Goal: Task Accomplishment & Management: Use online tool/utility

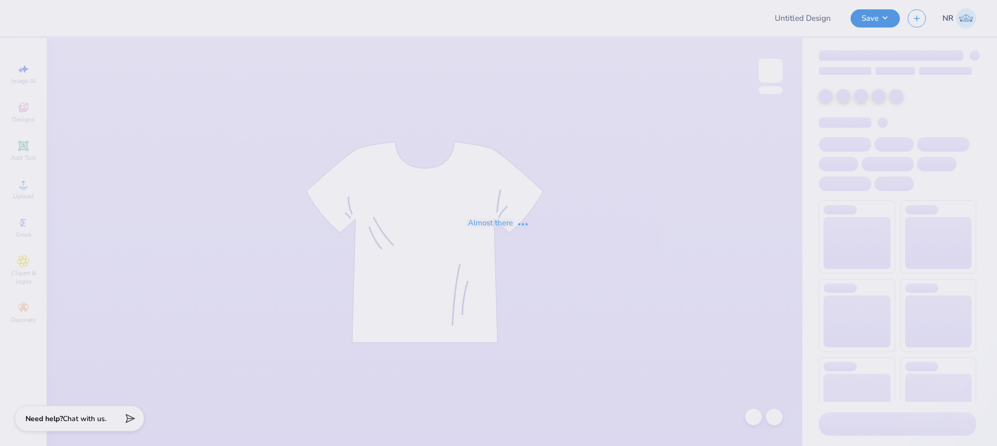
type input "Merch"
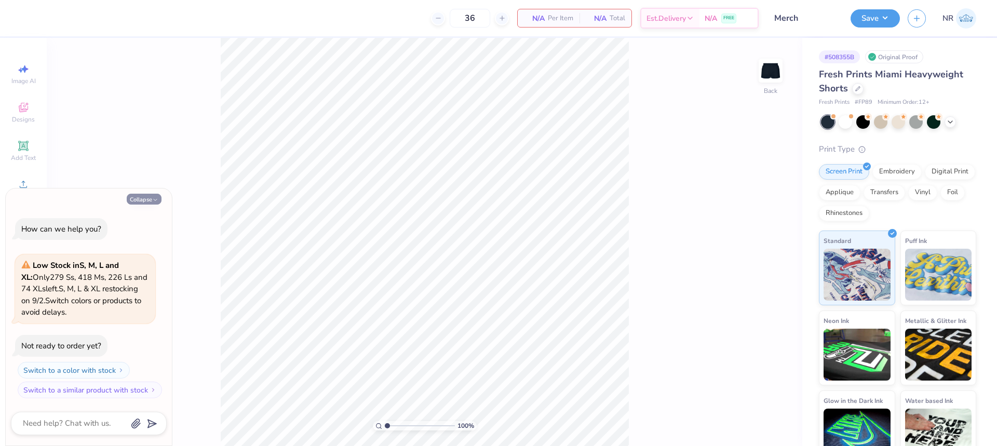
click at [131, 202] on button "Collapse" at bounding box center [144, 199] width 35 height 11
type textarea "x"
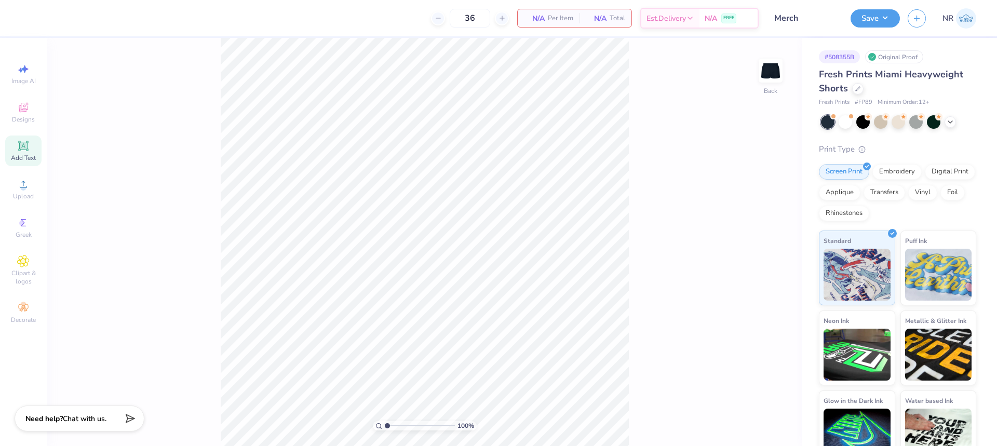
click at [21, 155] on span "Add Text" at bounding box center [23, 158] width 25 height 8
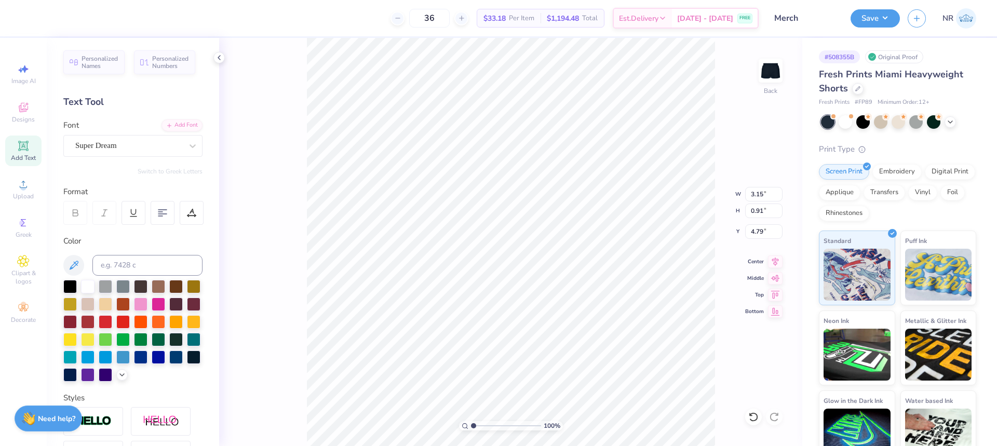
scroll to position [9, 2]
paste textarea "psi beta gamma"
type textarea "psi beta gamma"
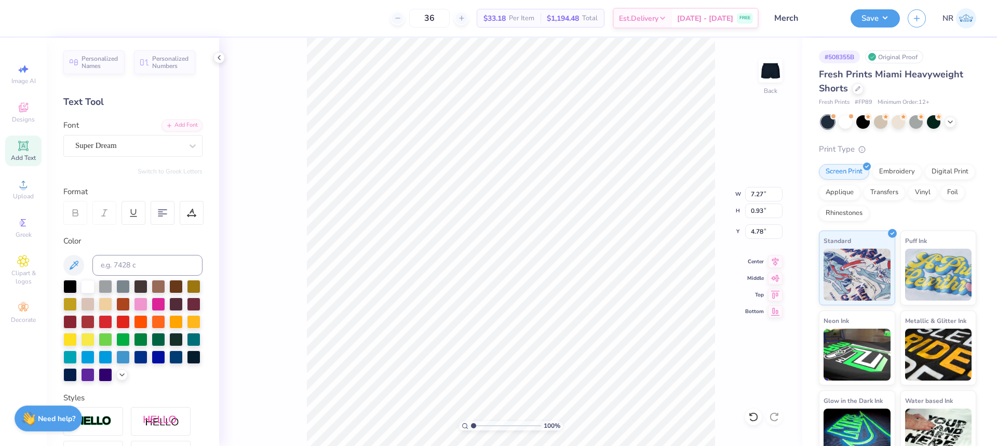
type textarea "PSI BETA GAMMA"
click at [263, 214] on div "100 % Back W 7.27 7.27 " H 0.93 0.93 " Y 4.78 4.78 " Center Middle Top Bottom" at bounding box center [510, 242] width 583 height 408
click at [156, 147] on div "Super Dream" at bounding box center [128, 146] width 109 height 16
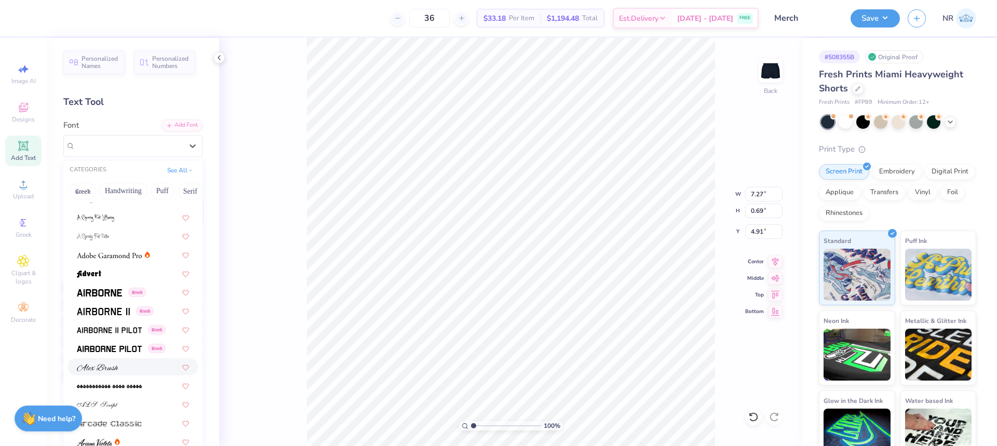
scroll to position [156, 0]
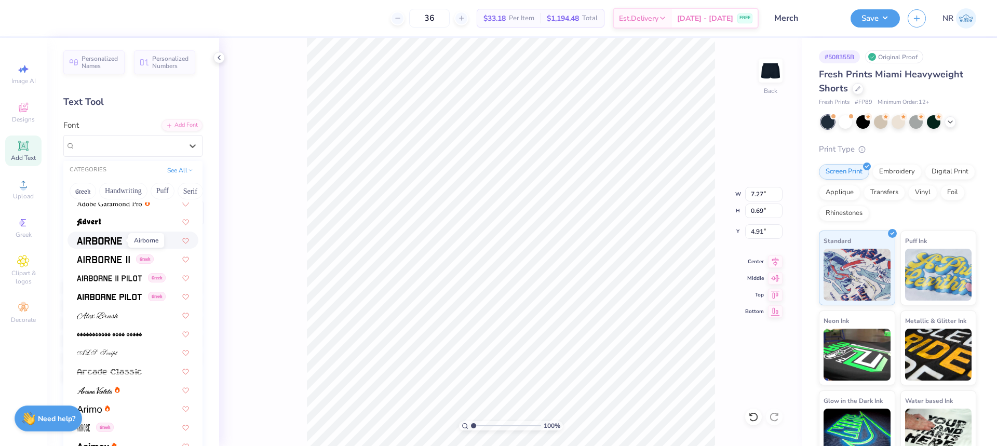
click at [112, 240] on img at bounding box center [99, 240] width 45 height 7
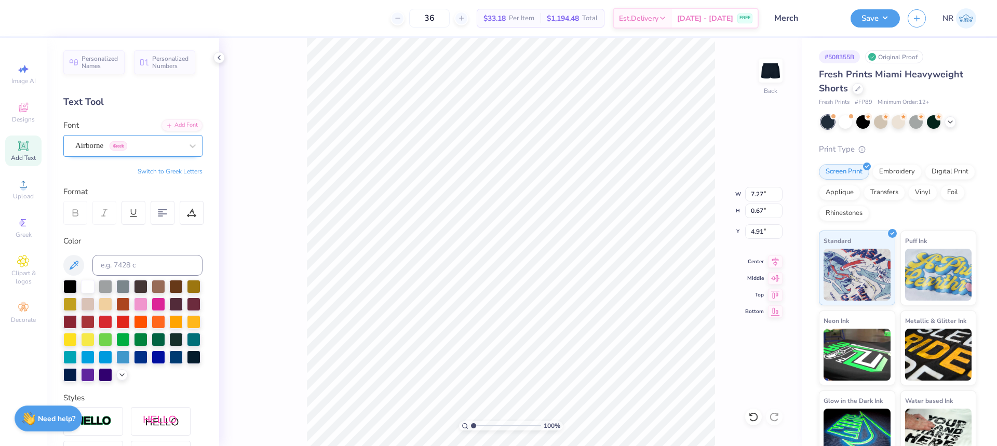
click at [156, 145] on div "Airborne Greek" at bounding box center [128, 146] width 109 height 16
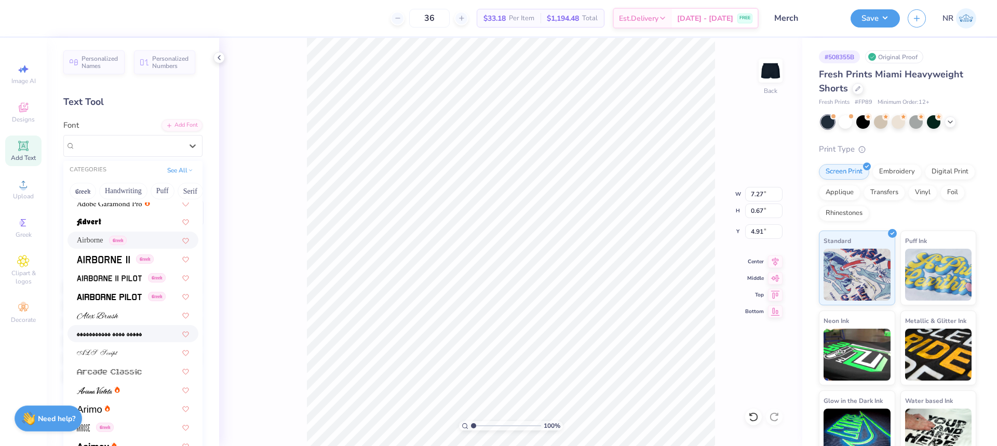
scroll to position [260, 0]
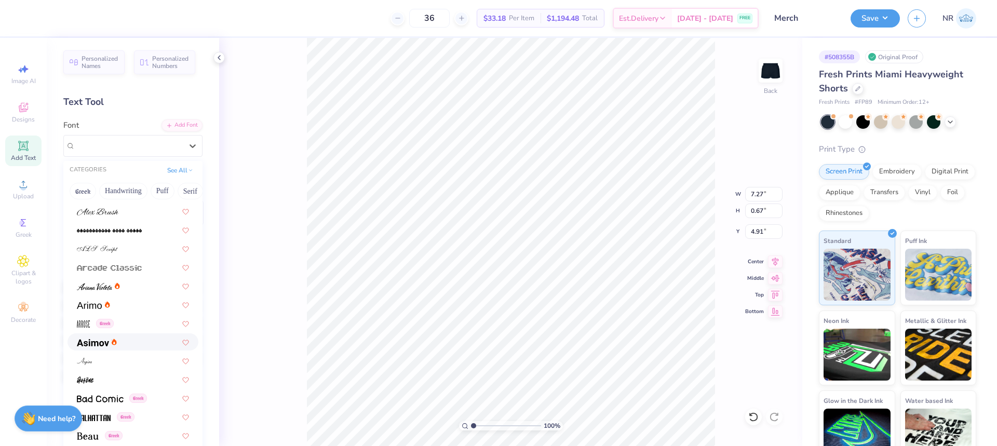
click at [123, 340] on div at bounding box center [133, 342] width 112 height 11
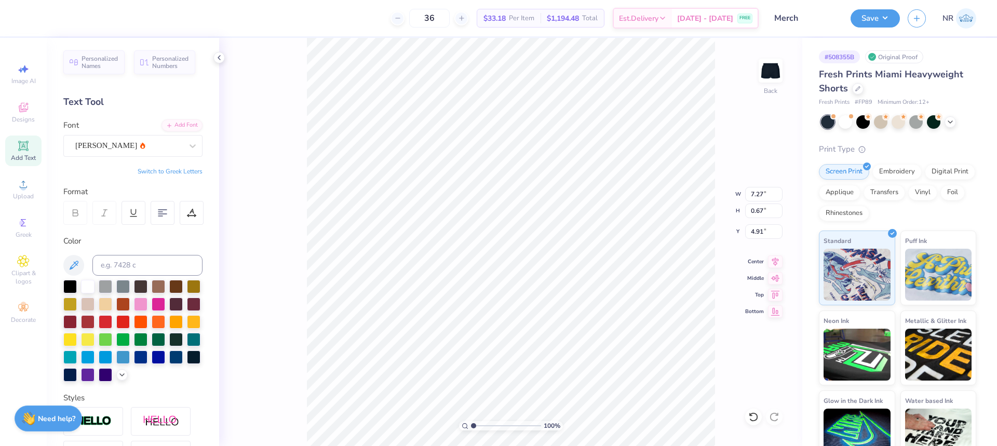
type input "0.65"
type input "4.93"
click at [752, 192] on input "7.27" at bounding box center [763, 194] width 37 height 15
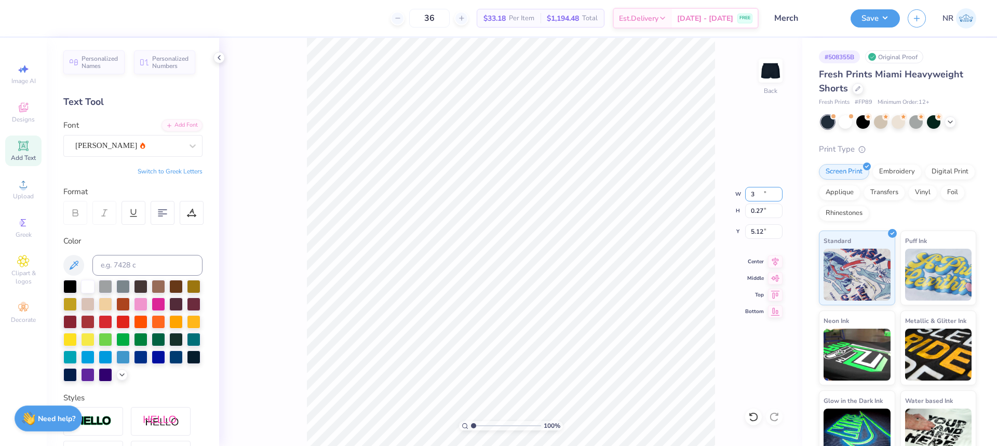
type input "3.00"
type input "0.27"
type input "5.12"
click at [754, 199] on input "3.00" at bounding box center [763, 194] width 37 height 15
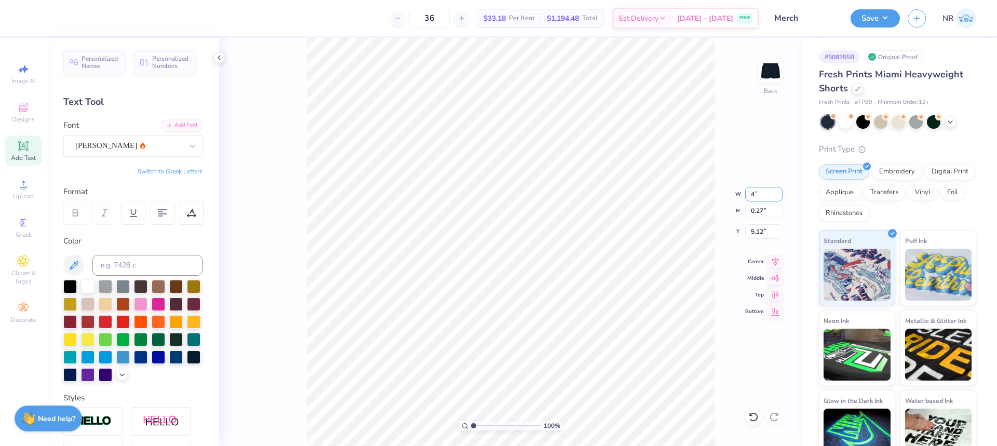
type input "4.00"
type input "0.36"
type input "5.07"
type input "9.33"
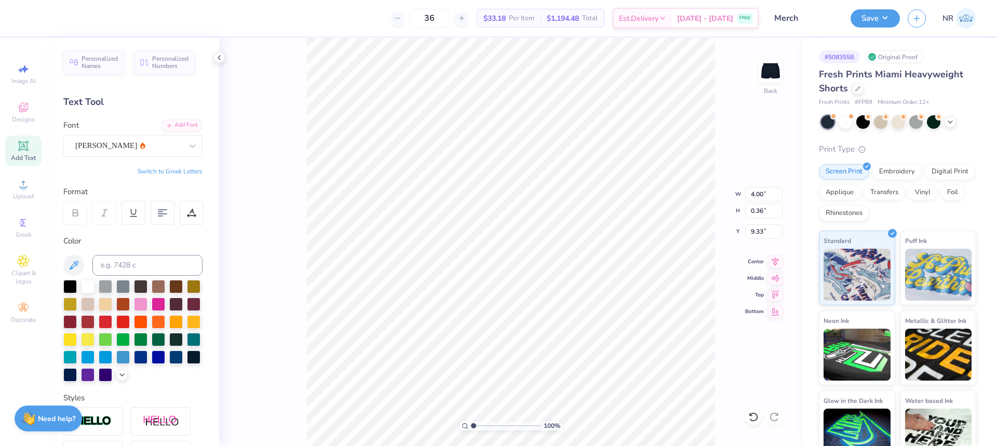
type input "3.98"
type input "0.73"
type input "9.14"
type input "4.00"
type input "0.49"
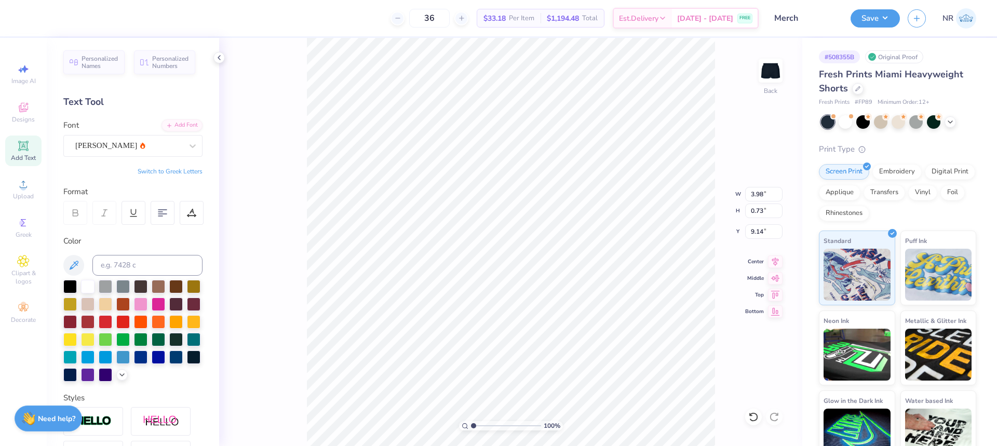
type input "9.26"
type input "3.99"
type input "0.57"
type input "9.22"
click at [763, 194] on input "3.99" at bounding box center [763, 194] width 37 height 15
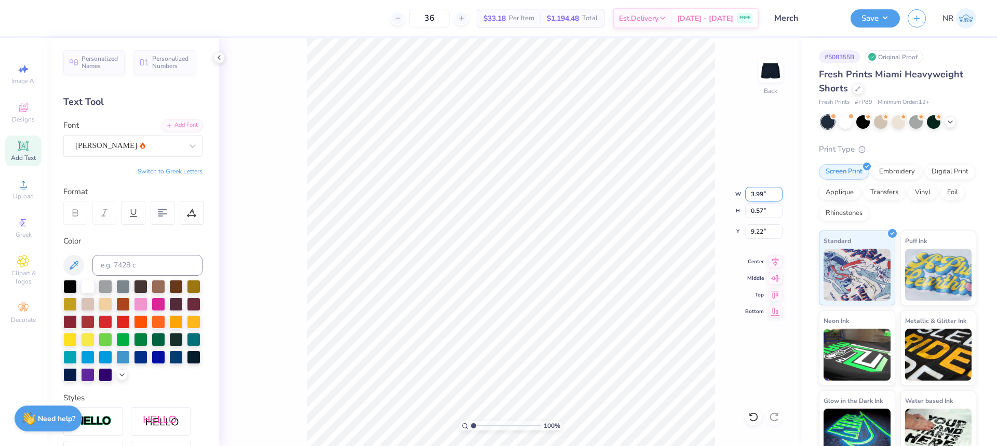
click at [758, 193] on input "3.99" at bounding box center [763, 194] width 37 height 15
type input "4.00"
click at [766, 195] on input "4.00" at bounding box center [763, 194] width 37 height 15
click at [755, 190] on input "4.00" at bounding box center [763, 194] width 37 height 15
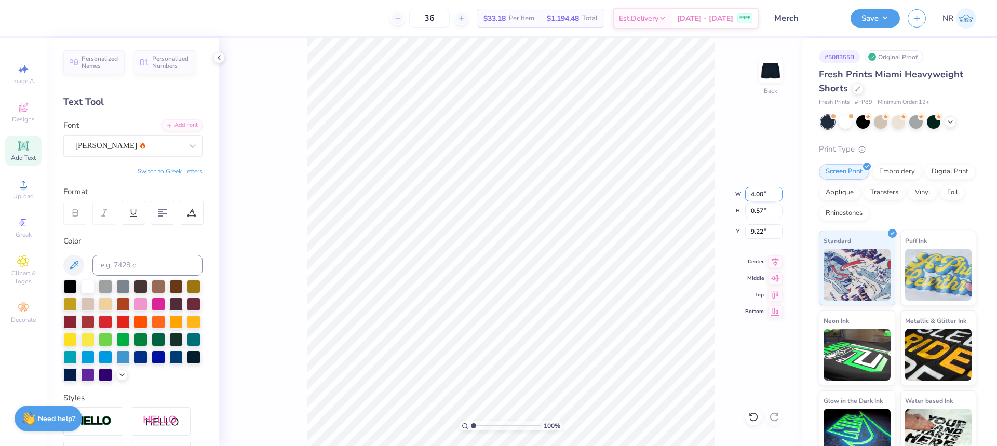
click at [755, 190] on input "4.00" at bounding box center [763, 194] width 37 height 15
type input "5.00"
type input "0.71"
type input "9.15"
type input "5.01"
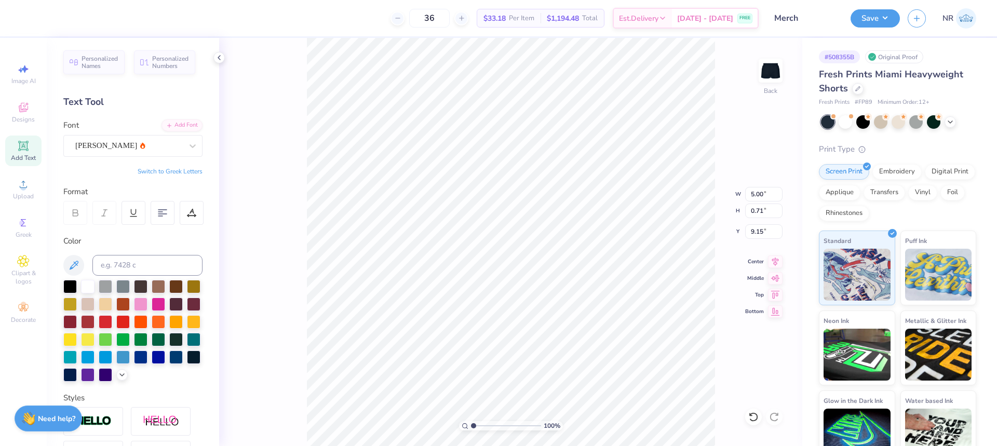
type input "0.50"
type input "9.26"
type input "0.59"
type input "9.21"
type input "5.00"
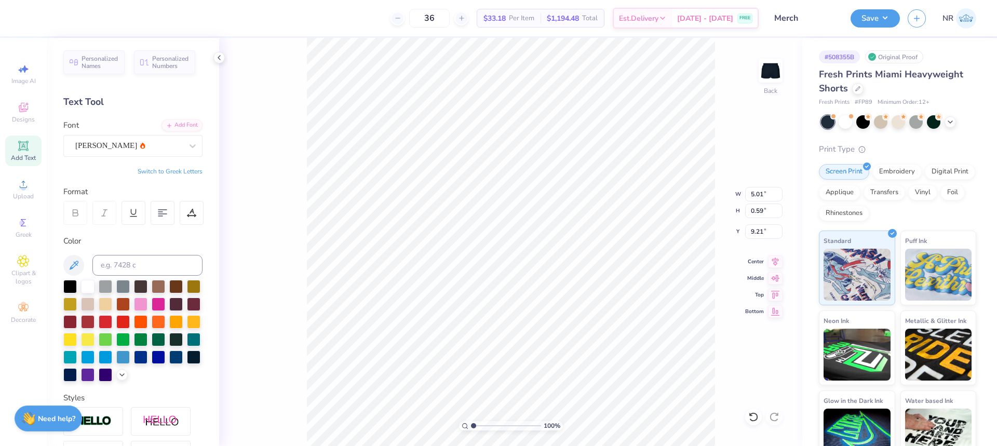
type input "0.78"
type input "9.11"
click at [162, 133] on div "Font Asimov" at bounding box center [132, 137] width 139 height 37
click at [161, 142] on div "Asimov" at bounding box center [128, 146] width 109 height 16
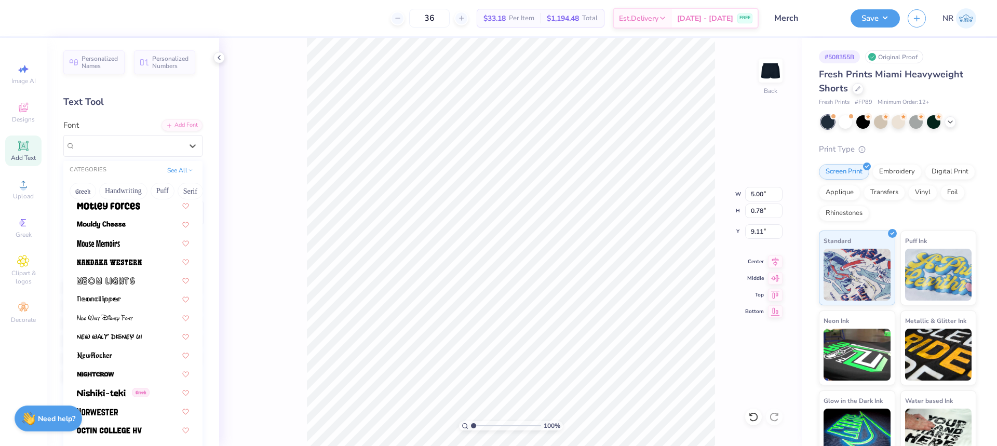
scroll to position [3822, 0]
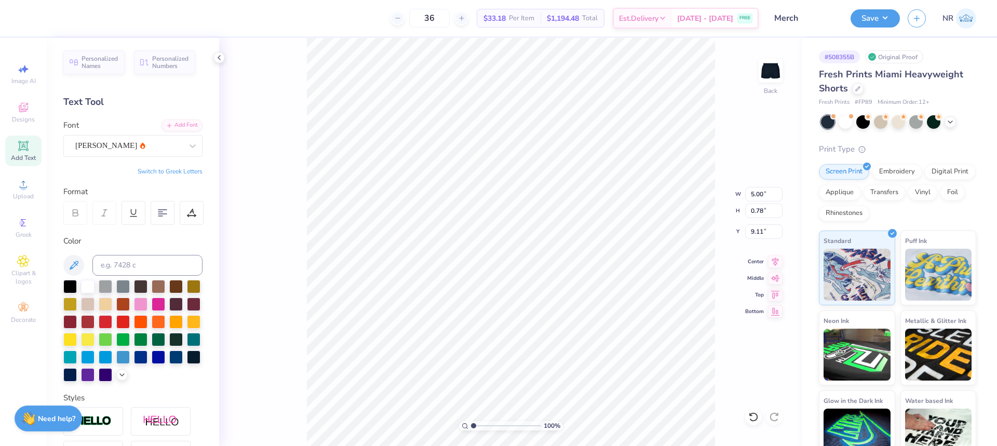
click at [274, 270] on div "100 % Back W 5.00 5.00 " H 0.78 0.78 " Y 9.11 9.11 " Center Middle Top Bottom" at bounding box center [510, 242] width 583 height 408
click at [172, 127] on div "Add Font" at bounding box center [182, 124] width 41 height 12
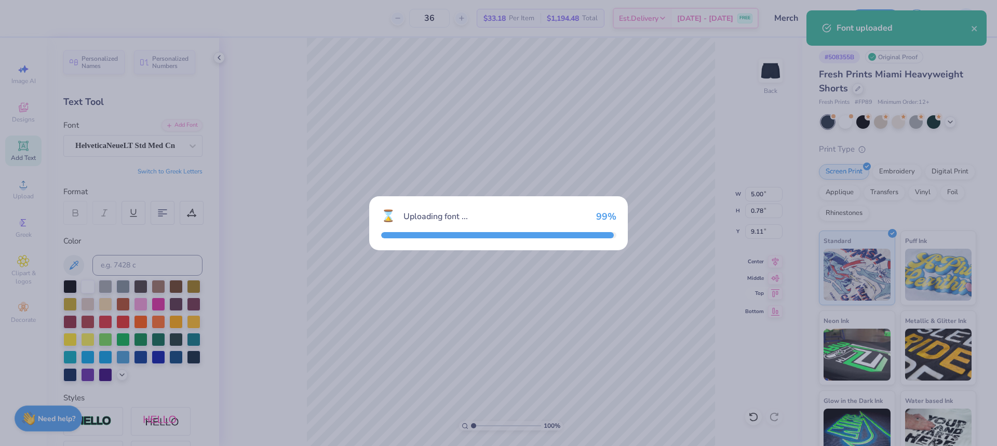
type input "4.36"
type input "0.74"
type input "9.13"
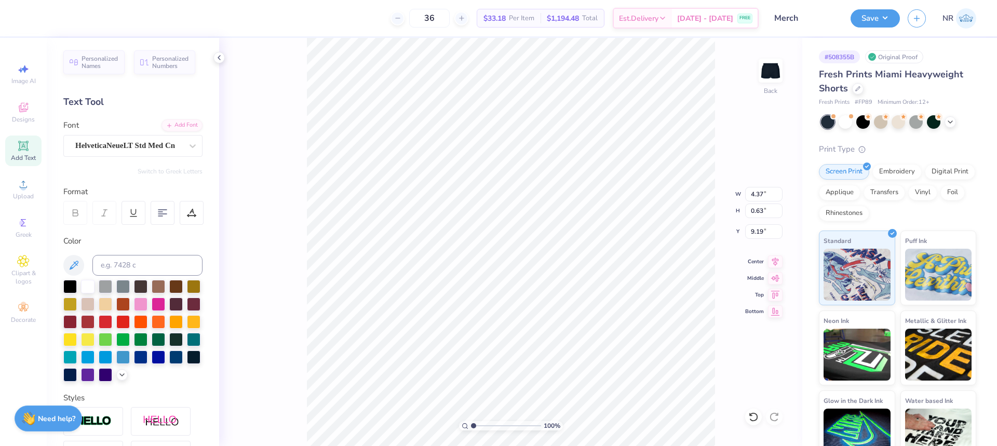
type input "4.37"
type input "0.63"
type input "9.19"
click at [756, 198] on input "4.37" at bounding box center [763, 194] width 37 height 15
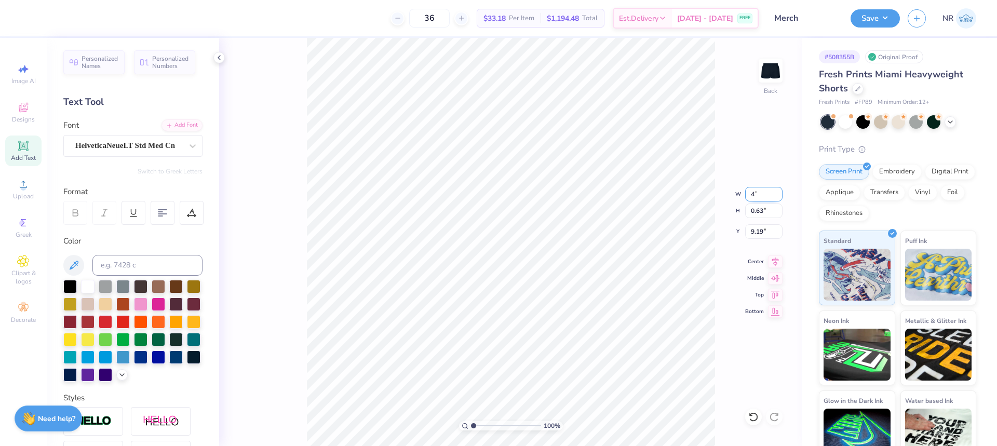
type input "4.00"
type input "0.58"
type input "9.21"
click at [477, 426] on input "range" at bounding box center [506, 425] width 70 height 9
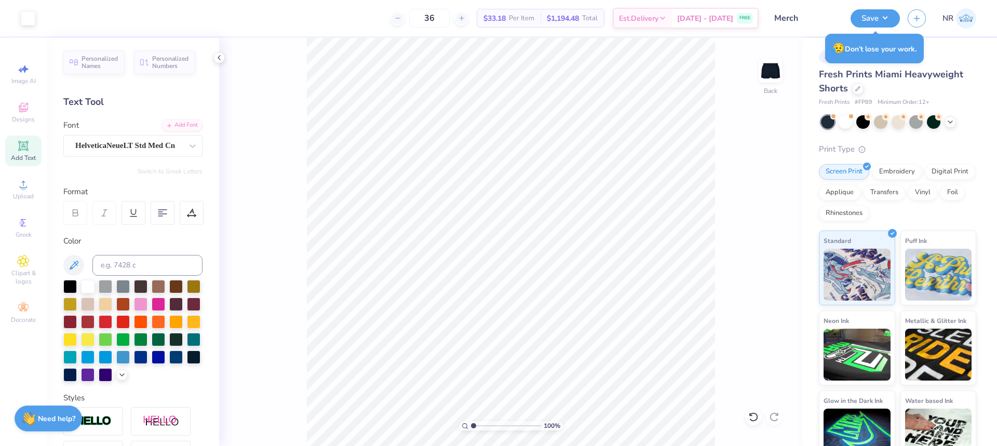
type input "1"
click at [473, 425] on input "range" at bounding box center [506, 425] width 70 height 9
click at [757, 190] on input "4.00" at bounding box center [763, 194] width 37 height 15
type input "4"
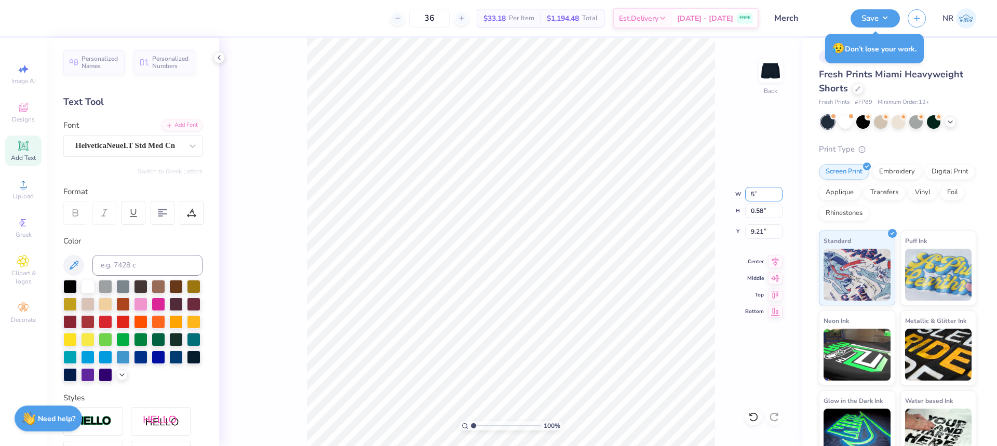
type input "5.00"
type input "0.72"
type input "9.14"
type input "9.28"
click at [753, 233] on input "9.28" at bounding box center [763, 231] width 37 height 15
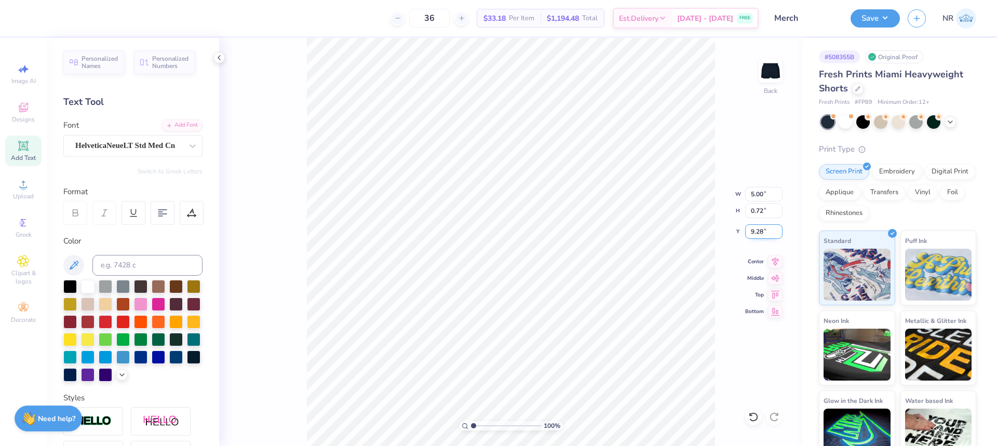
click at [753, 233] on input "9.28" at bounding box center [763, 231] width 37 height 15
type input "9.5"
click at [760, 231] on input "9.28" at bounding box center [763, 231] width 37 height 15
type input "9.5"
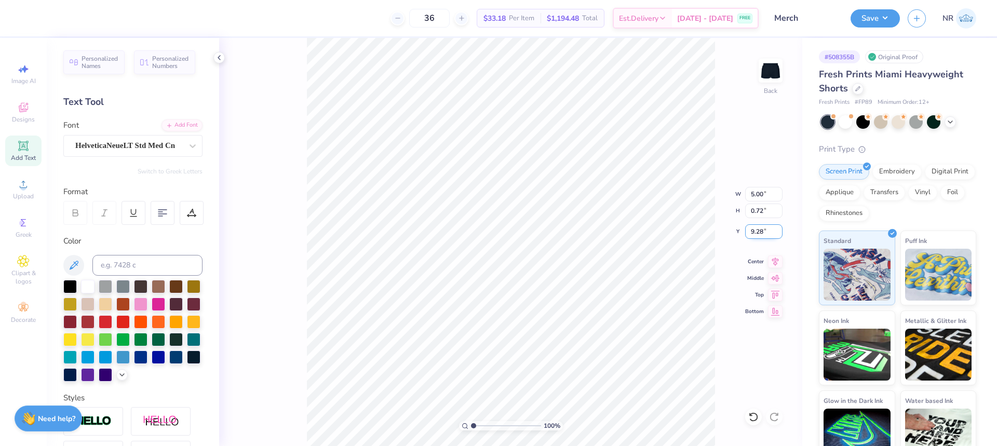
click at [754, 231] on input "9.28" at bounding box center [763, 231] width 37 height 15
type input "9.00"
click at [754, 230] on input "9.00" at bounding box center [763, 231] width 37 height 15
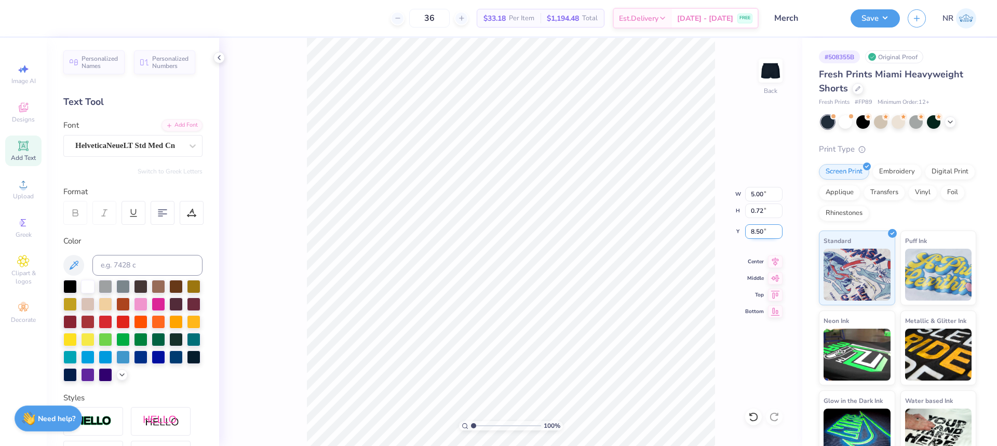
click at [750, 231] on input "8.50" at bounding box center [763, 231] width 37 height 15
type input "9.28"
click at [760, 232] on input "9.28" at bounding box center [763, 231] width 37 height 15
click at [758, 231] on input "9.28" at bounding box center [763, 231] width 37 height 15
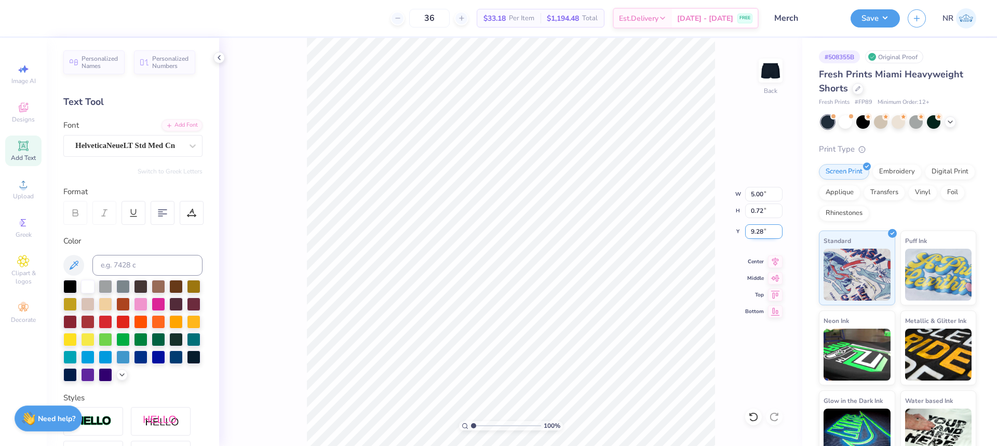
click at [760, 232] on input "9.28" at bounding box center [763, 231] width 37 height 15
drag, startPoint x: 720, startPoint y: 144, endPoint x: 715, endPoint y: 147, distance: 5.3
click at [720, 144] on div "100 % Back W 5.00 5.00 " H 0.72 0.72 " Y 9.28 9.28 " Center Middle Top Bottom" at bounding box center [510, 242] width 583 height 408
click at [756, 232] on input "9.28" at bounding box center [763, 231] width 37 height 15
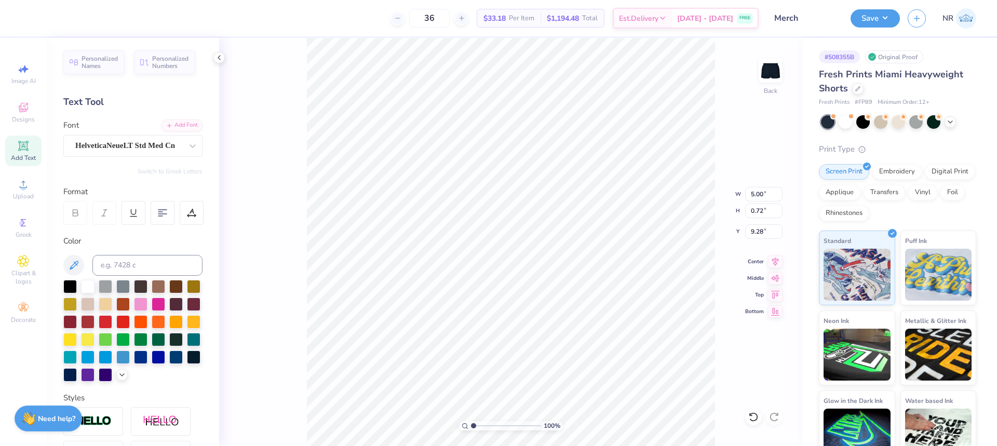
click at [351, 37] on div "36 $33.18 Per Item $1,194.48 Total Est. Delivery Aug 29 - Sep 1 FREE Design Tit…" at bounding box center [498, 223] width 997 height 446
click at [329, 16] on div "36 $33.18 Per Item $1,194.48 Total Est. Delivery Aug 29 - Sep 1 FREE" at bounding box center [394, 18] width 730 height 36
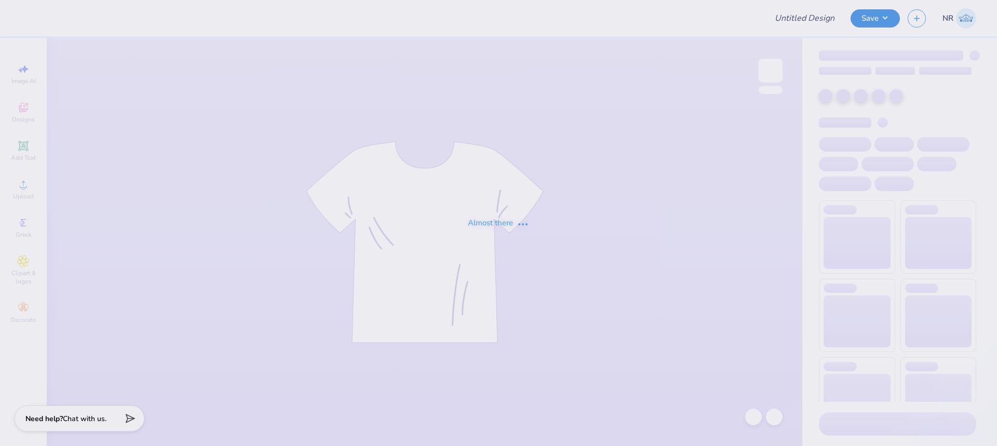
type input "Mackenzie Doubleday : Southern Connecticut State University"
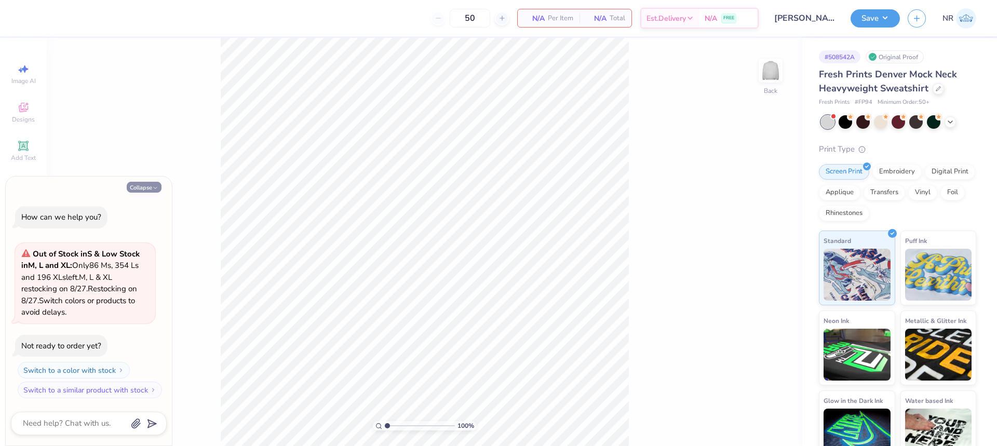
click at [142, 192] on button "Collapse" at bounding box center [144, 187] width 35 height 11
type textarea "x"
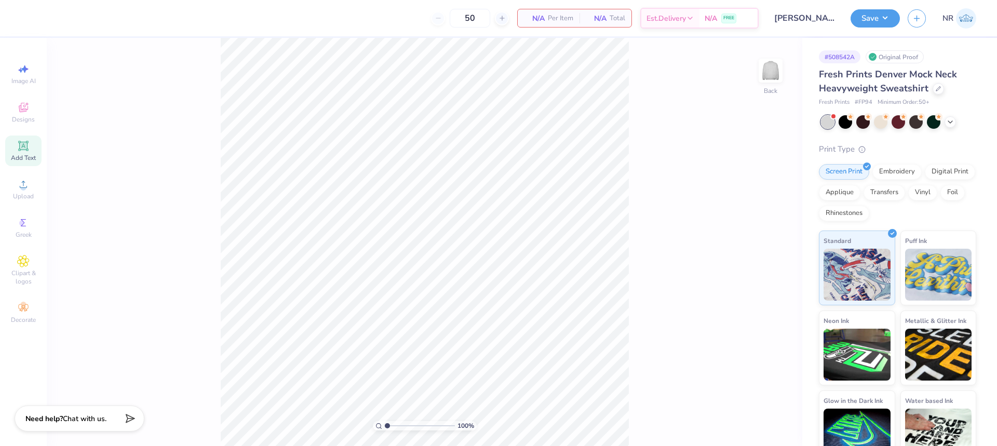
click at [17, 145] on div "Add Text" at bounding box center [23, 151] width 36 height 31
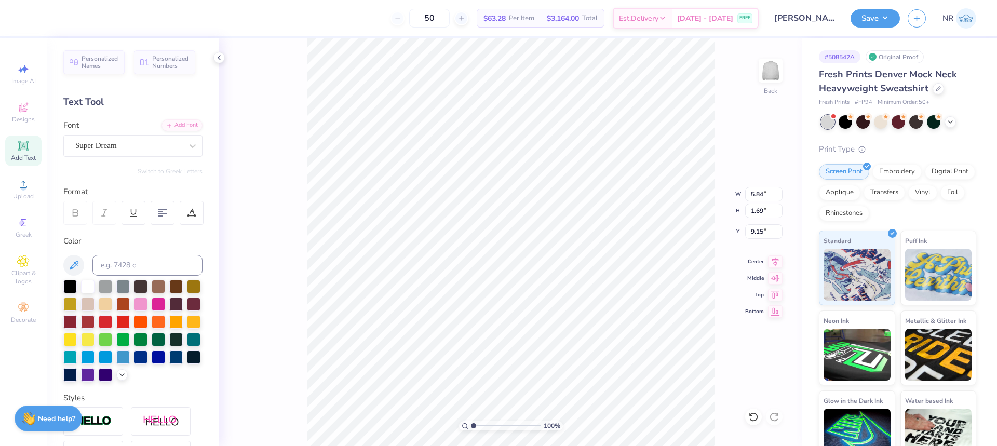
type textarea "ALPHA SIG"
click at [135, 147] on div "Super Dream" at bounding box center [128, 146] width 109 height 16
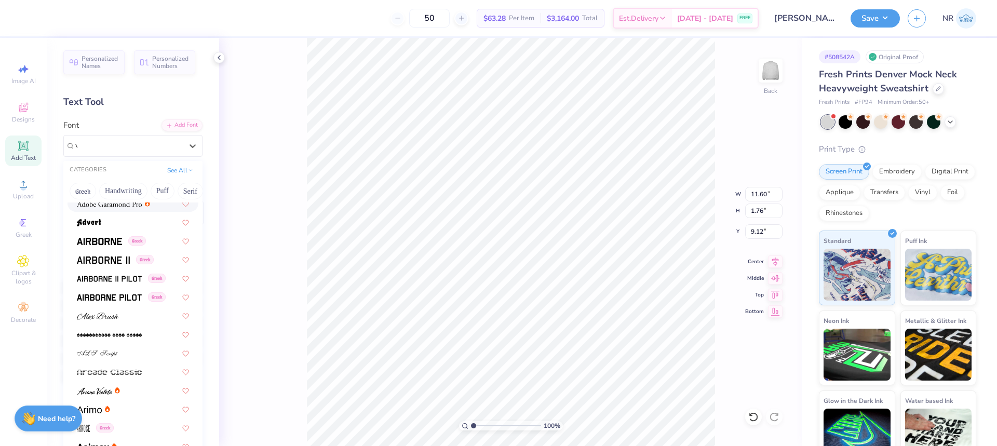
scroll to position [0, 0]
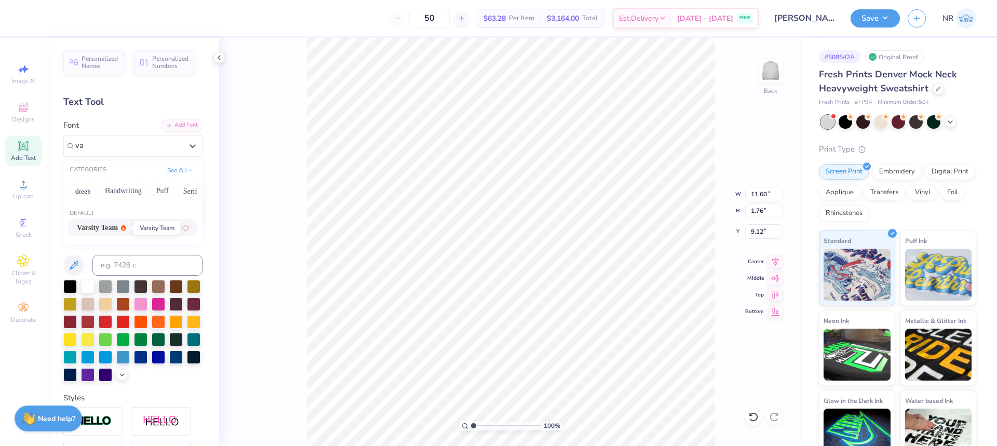
click at [118, 226] on span "Varsity Team" at bounding box center [97, 227] width 41 height 11
type input "va"
type input "11.16"
type input "1.69"
type input "9.15"
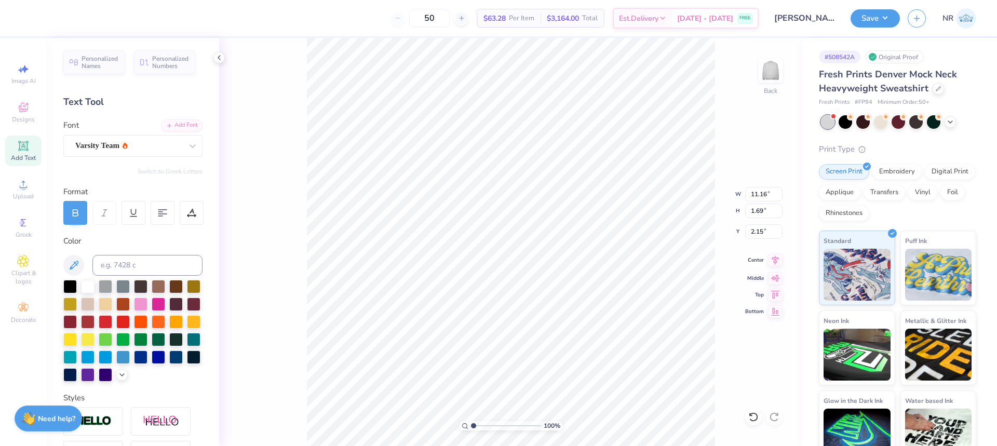
click at [774, 260] on icon at bounding box center [775, 260] width 15 height 12
click at [761, 231] on input "2.15" at bounding box center [763, 231] width 37 height 15
type input "3.00"
click at [773, 259] on icon at bounding box center [775, 259] width 7 height 9
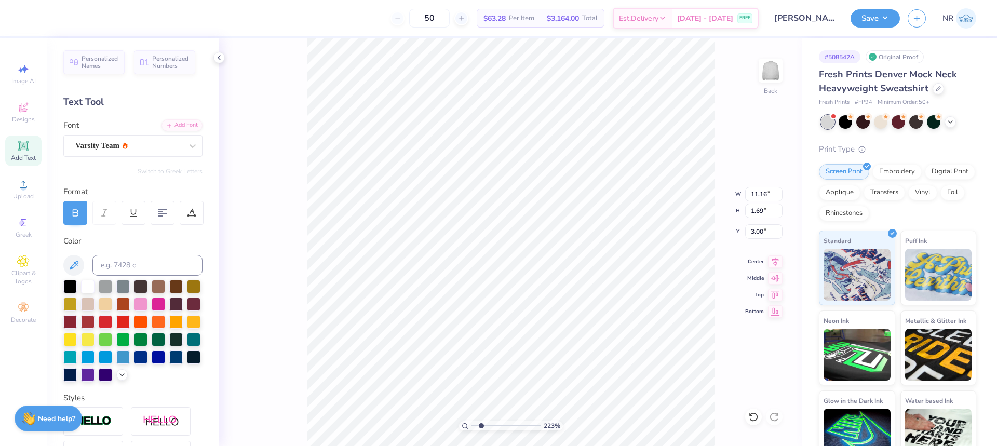
drag, startPoint x: 472, startPoint y: 426, endPoint x: 481, endPoint y: 413, distance: 15.6
type input "2.15"
click at [481, 421] on input "range" at bounding box center [506, 425] width 70 height 9
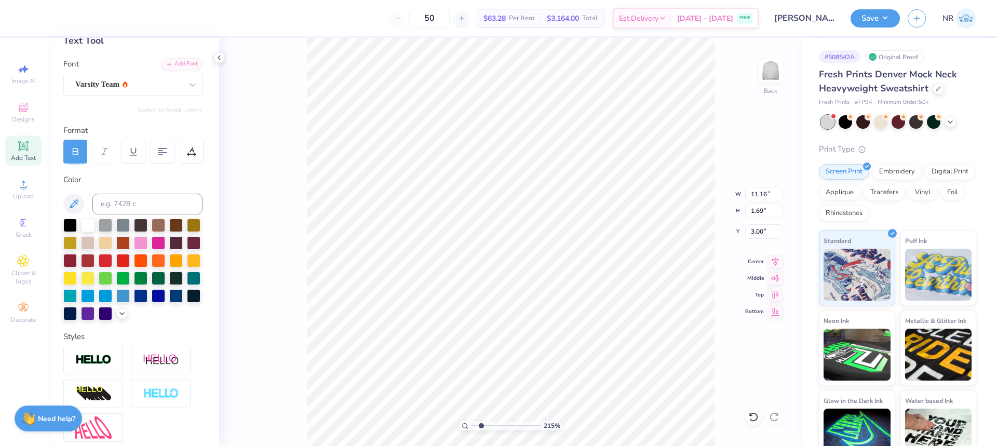
scroll to position [176, 0]
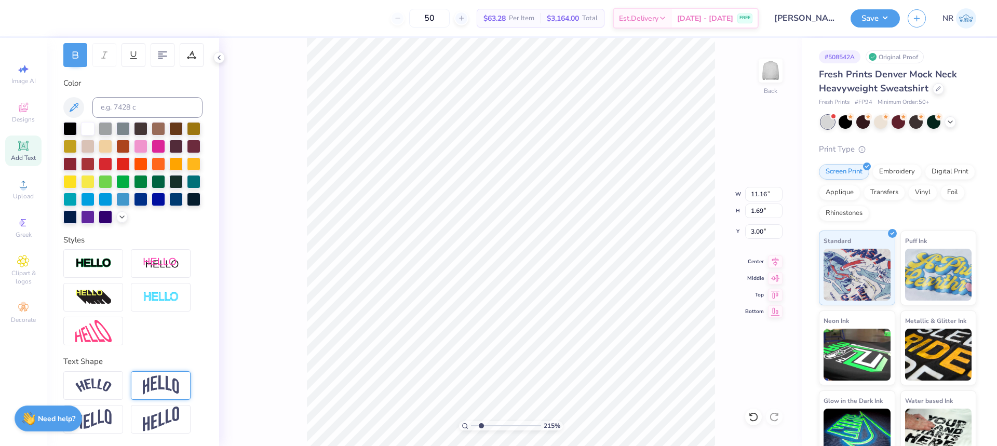
click at [154, 383] on img at bounding box center [161, 385] width 36 height 20
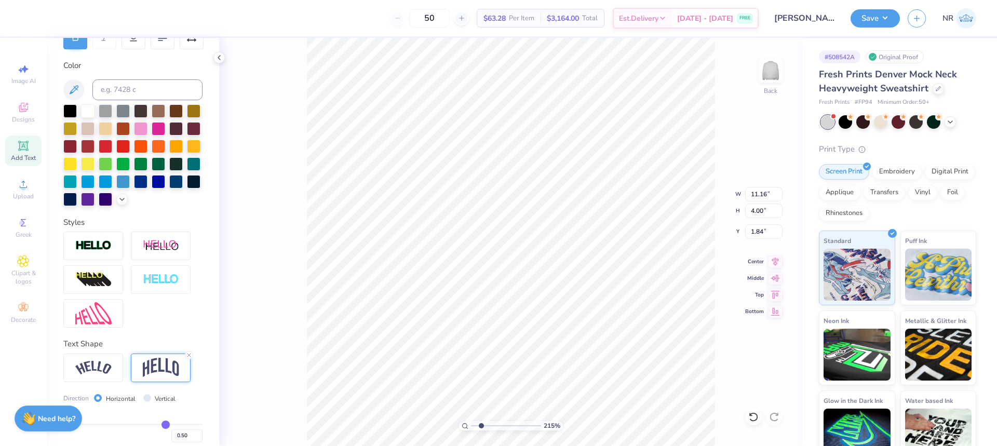
type input "4.00"
type input "1.84"
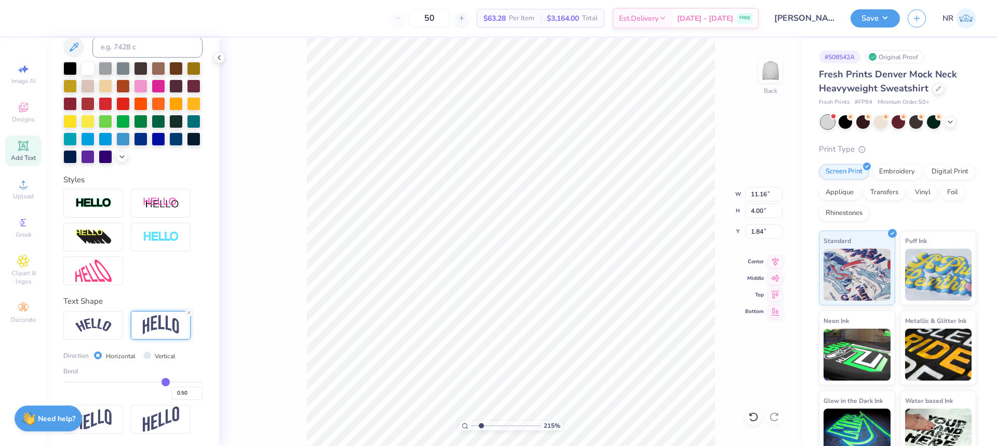
type input "0.48"
type input "0.47"
type input "0.46"
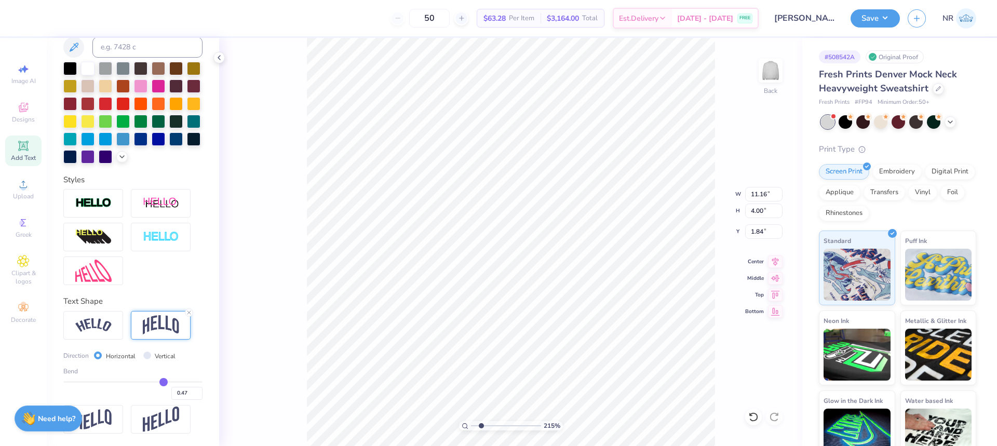
type input "0.46"
type input "0.45"
type input "0.44"
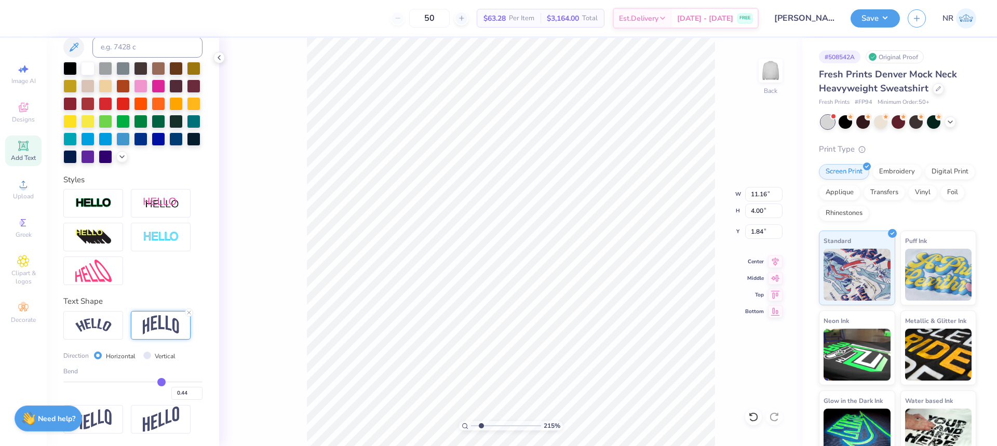
type input "0.43"
type input "0.42"
type input "0.4"
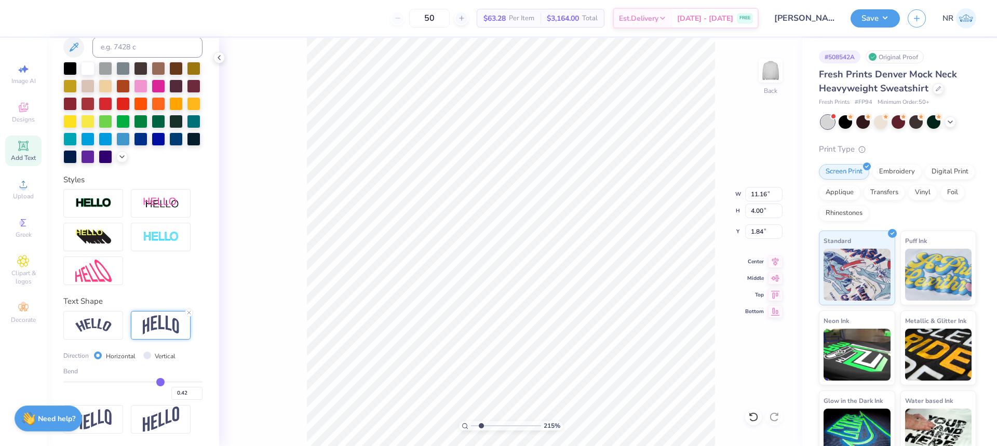
type input "0.40"
type input "0.39"
type input "0.38"
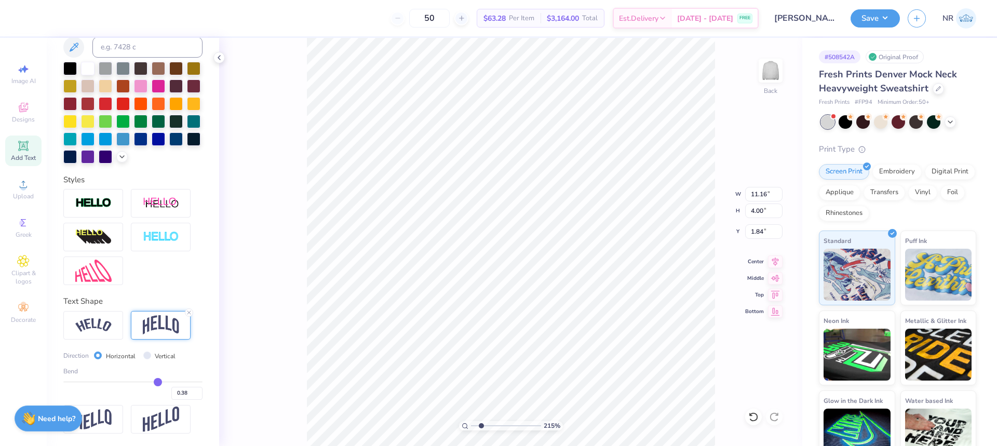
type input "0.37"
type input "0.36"
type input "0.35"
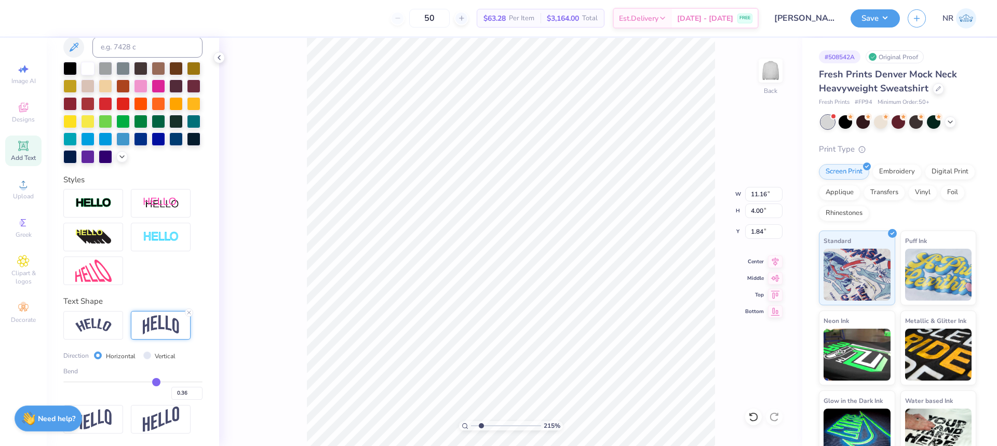
type input "0.35"
type input "0.33"
type input "0.32"
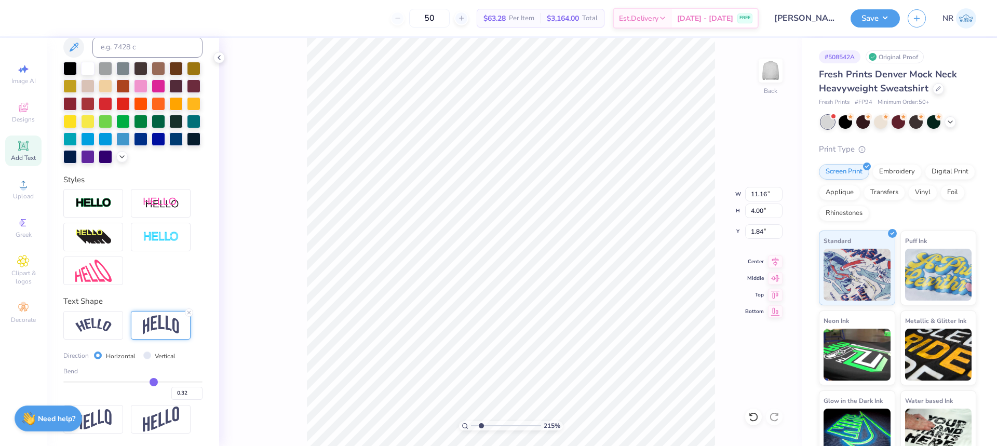
drag, startPoint x: 159, startPoint y: 381, endPoint x: 149, endPoint y: 380, distance: 10.5
type input "0.32"
click at [149, 381] on input "range" at bounding box center [132, 382] width 139 height 2
type input "3.12"
type input "2.28"
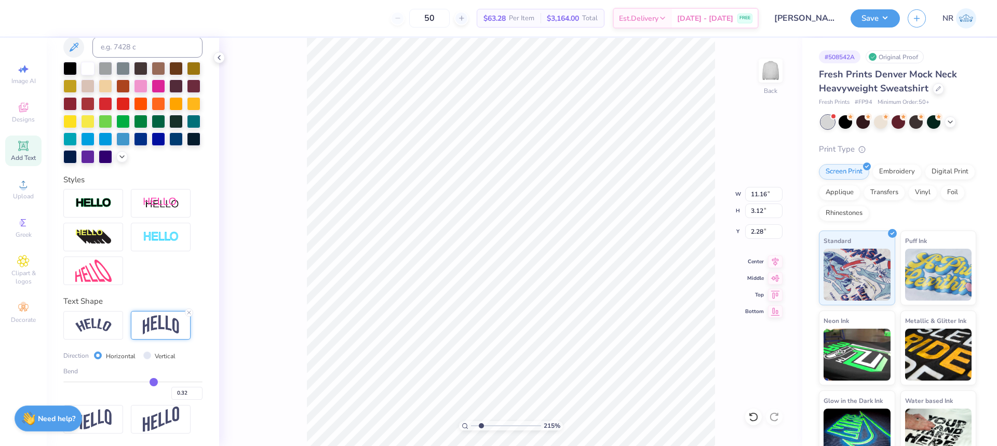
type input "0.29"
type input "0.28"
type input "0.27"
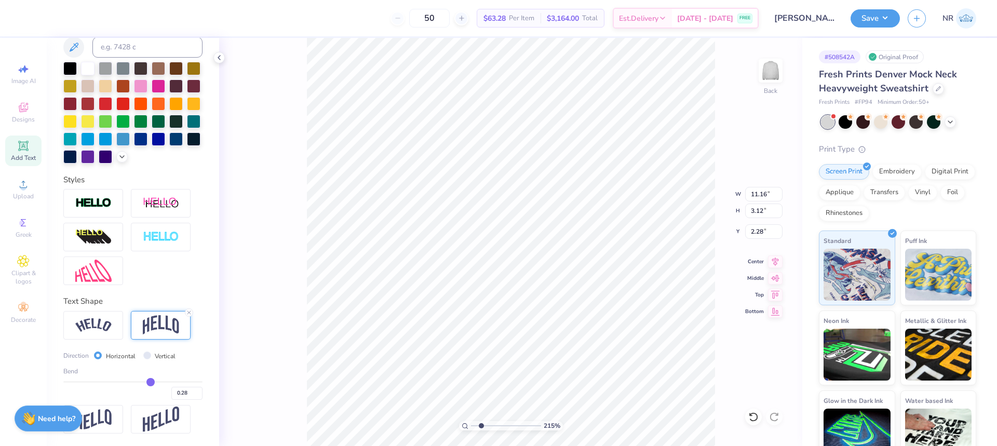
type input "0.27"
type input "0.26"
type input "0.25"
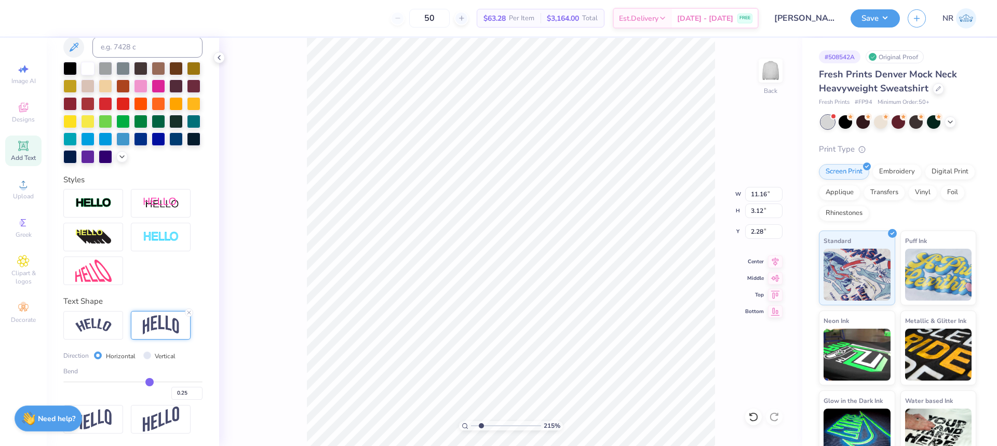
type input "0.23"
type input "0.22"
type input "0.21"
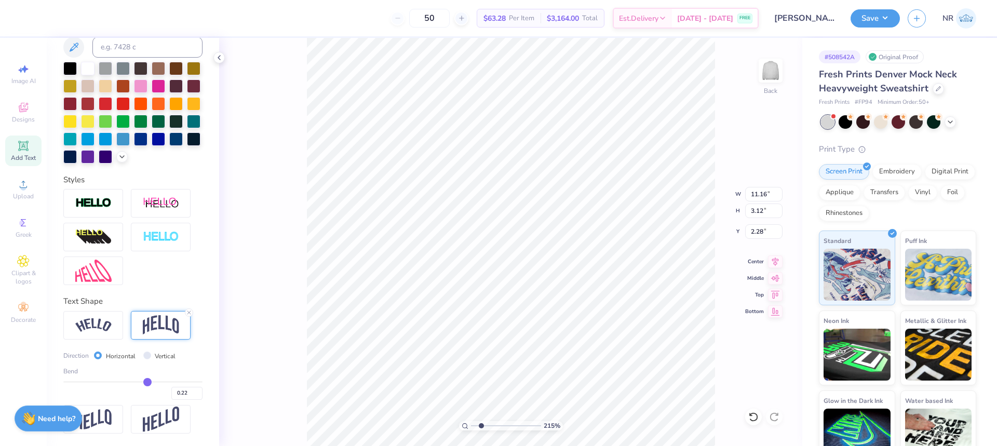
type input "0.21"
type input "0.19"
type input "0.17"
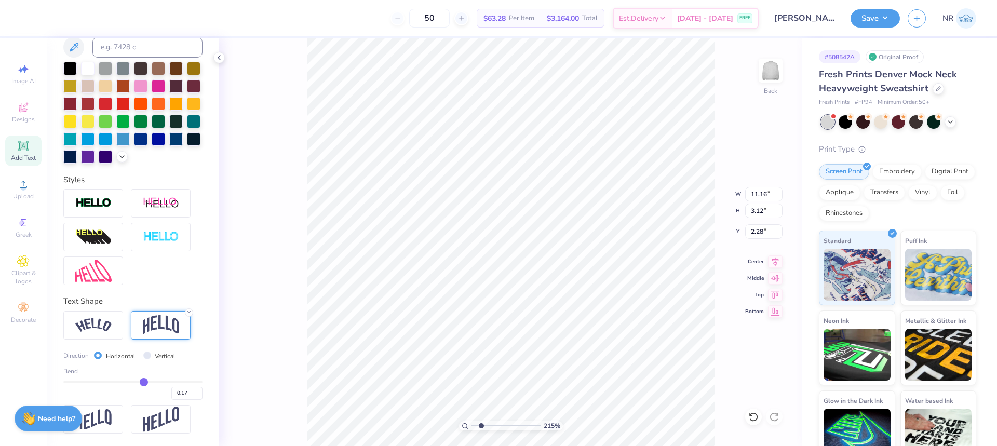
type input "0.16"
type input "0.15"
type input "0.14"
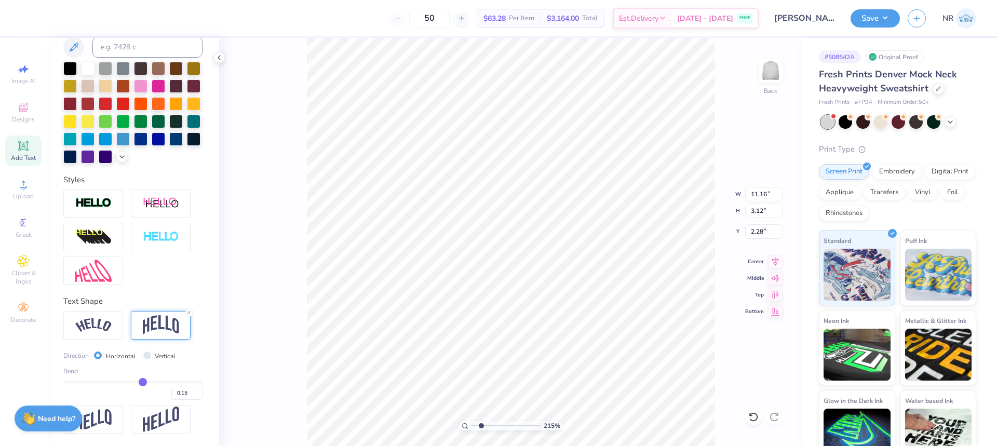
type input "0.14"
type input "0.13"
type input "0.12"
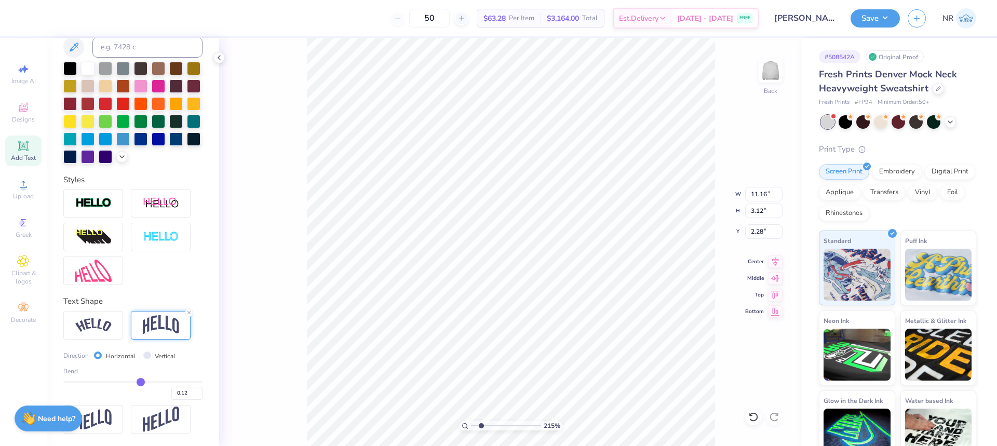
drag, startPoint x: 147, startPoint y: 379, endPoint x: 137, endPoint y: 379, distance: 10.9
type input "0.12"
click at [137, 381] on input "range" at bounding box center [132, 382] width 139 height 2
type input "2.22"
type input "2.74"
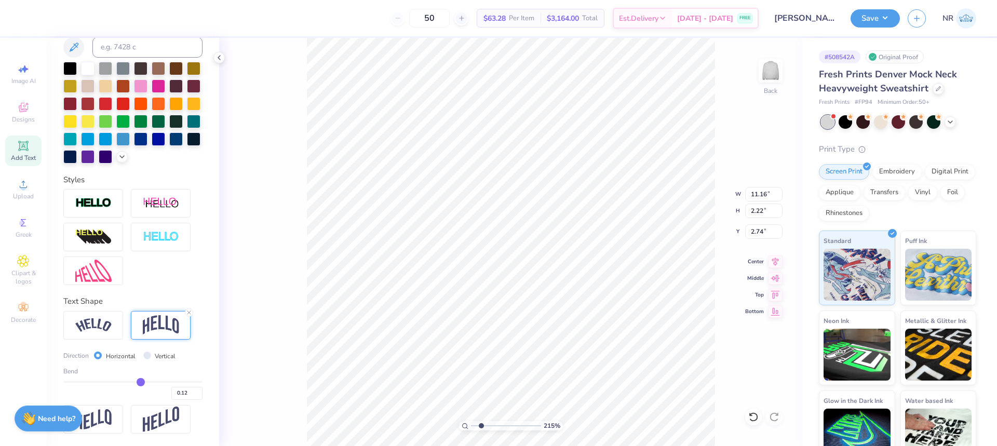
drag, startPoint x: 138, startPoint y: 378, endPoint x: 146, endPoint y: 380, distance: 8.6
click at [146, 380] on div "Bend 0.12" at bounding box center [132, 383] width 139 height 33
type input "0.16"
type input "0.17"
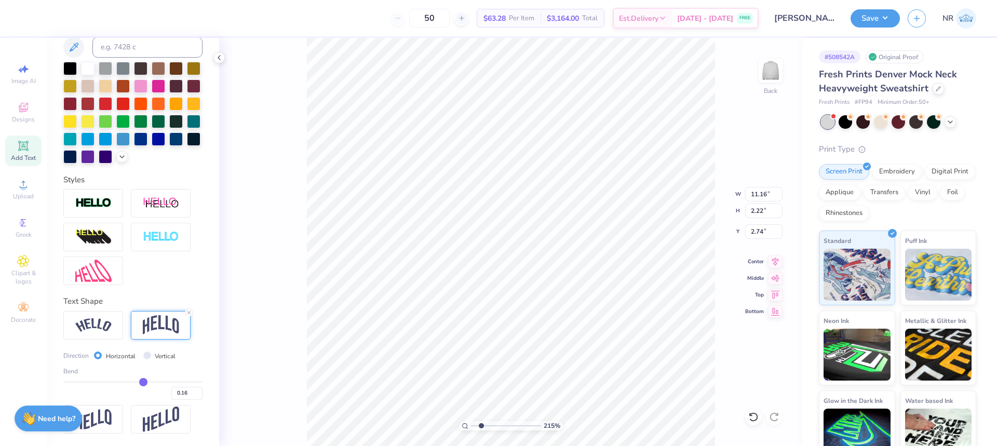
type input "0.17"
type input "0.18"
type input "0.2"
type input "0.20"
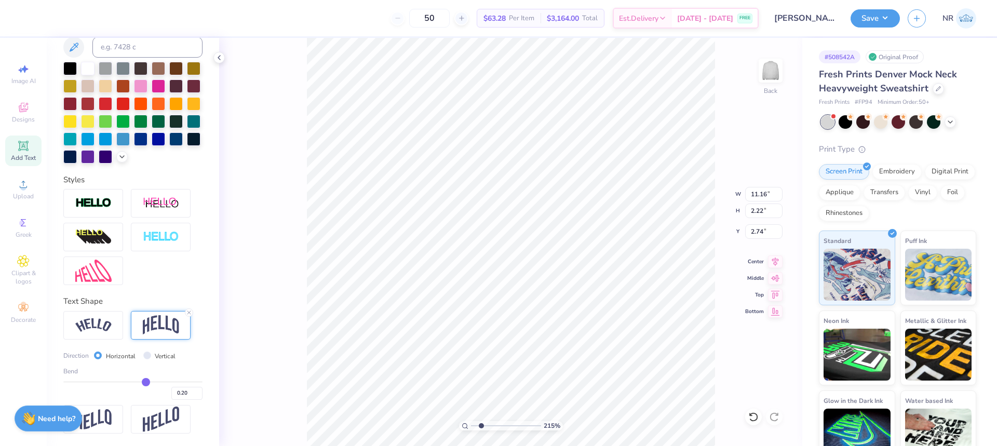
type input "0.21"
type input "0.22"
type input "0.23"
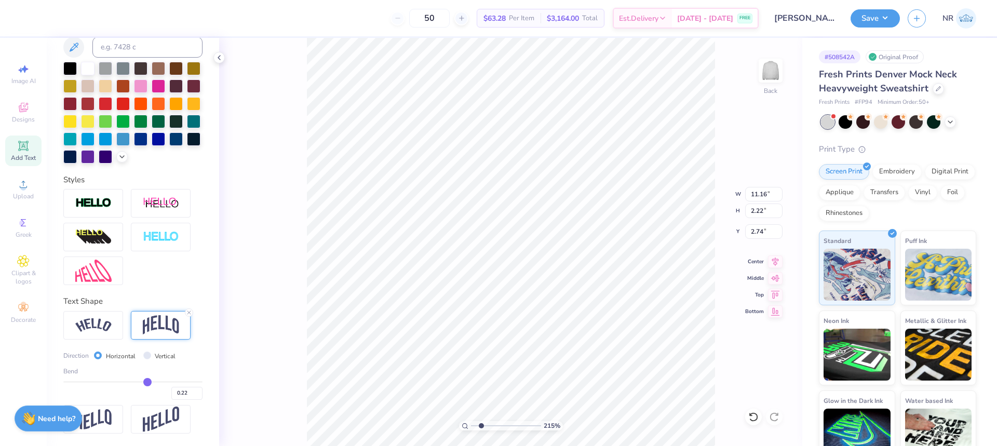
type input "0.23"
type input "0.24"
type input "0.25"
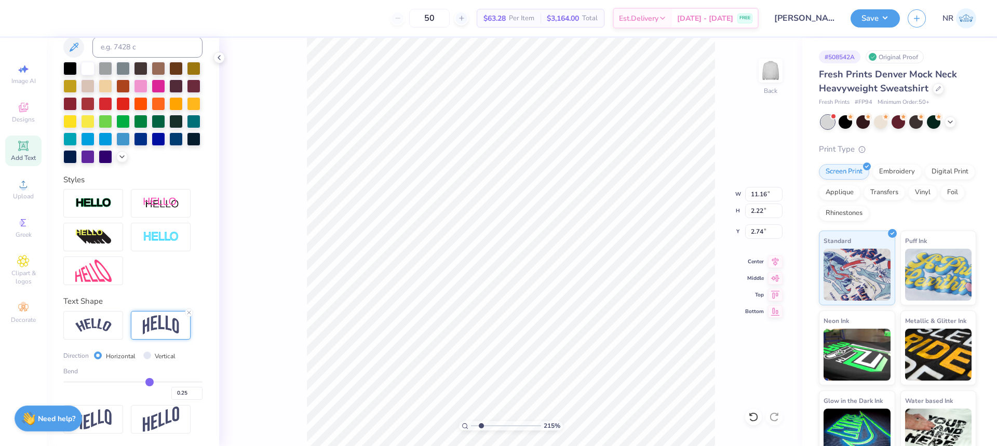
type input "0.26"
type input "0.27"
type input "0.28"
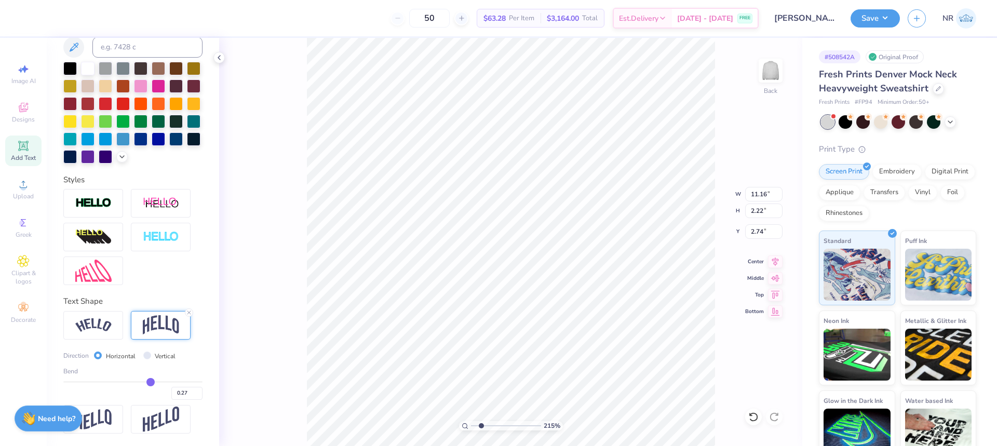
type input "0.28"
type input "0.29"
type input "0.3"
type input "0.30"
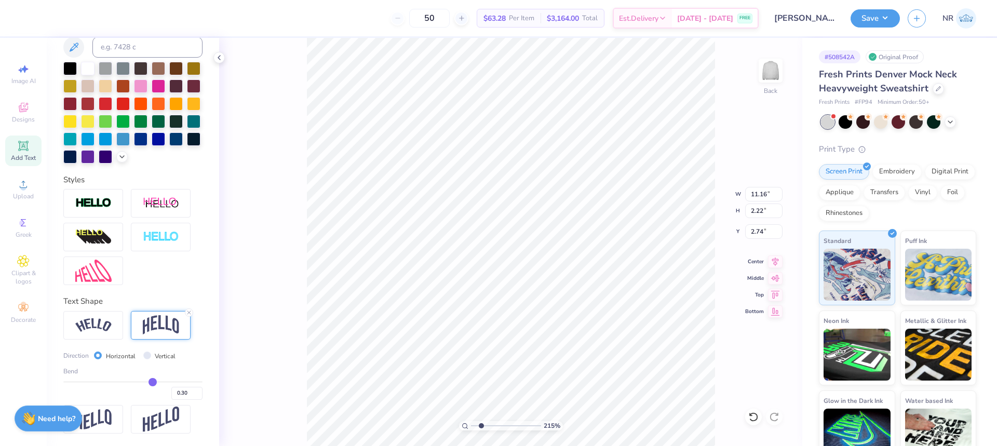
type input "0.31"
drag, startPoint x: 139, startPoint y: 380, endPoint x: 147, endPoint y: 381, distance: 8.9
type input "0.31"
click at [148, 381] on input "range" at bounding box center [132, 382] width 139 height 2
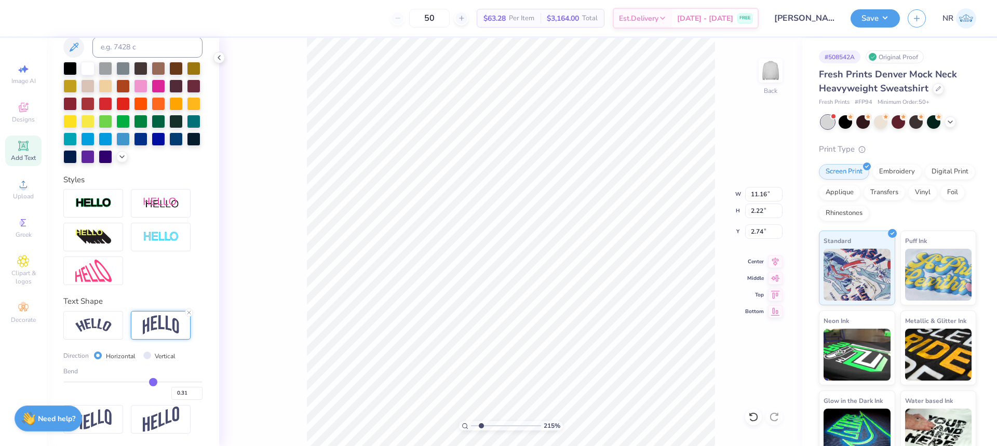
type input "3.08"
type input "2.31"
type input "0.29"
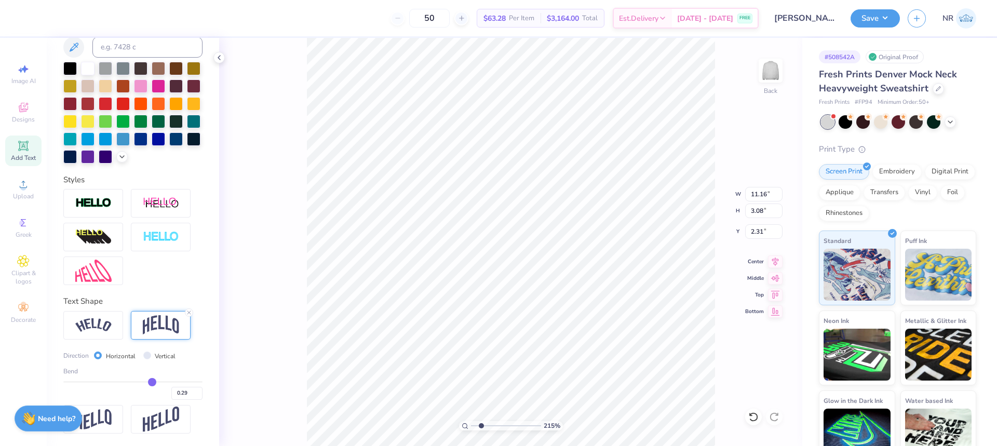
click at [147, 381] on input "range" at bounding box center [132, 382] width 139 height 2
type input "2.98"
type input "2.35"
drag, startPoint x: 480, startPoint y: 427, endPoint x: 463, endPoint y: 421, distance: 17.6
type input "1"
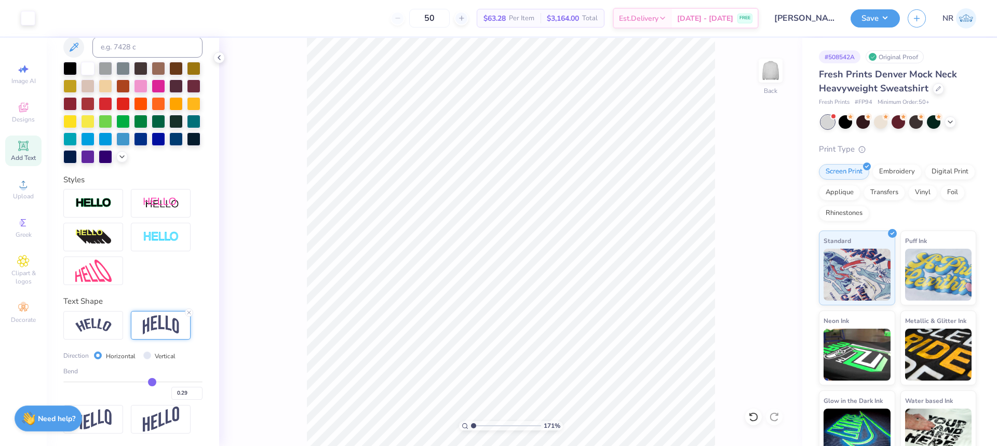
click at [471, 422] on input "range" at bounding box center [506, 425] width 70 height 9
click at [755, 232] on input "2.35" at bounding box center [763, 231] width 37 height 15
type input "3.00"
click at [777, 263] on icon at bounding box center [775, 260] width 15 height 12
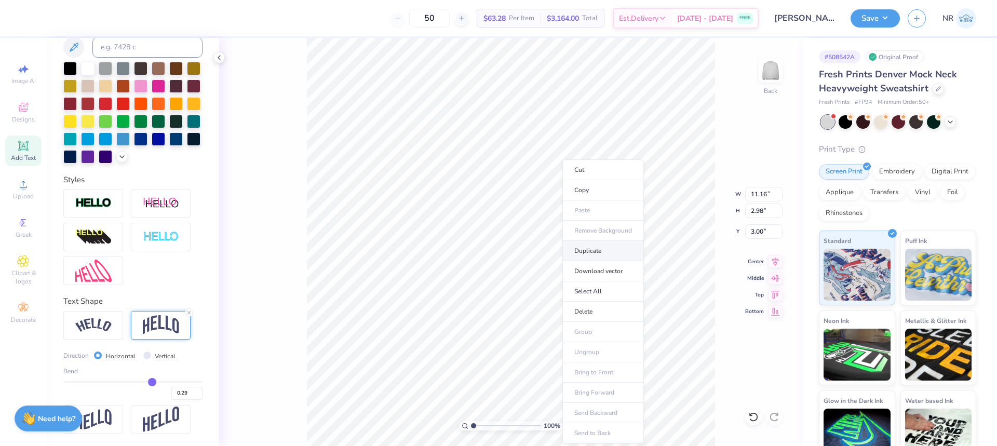
click at [593, 249] on li "Duplicate" at bounding box center [603, 251] width 82 height 20
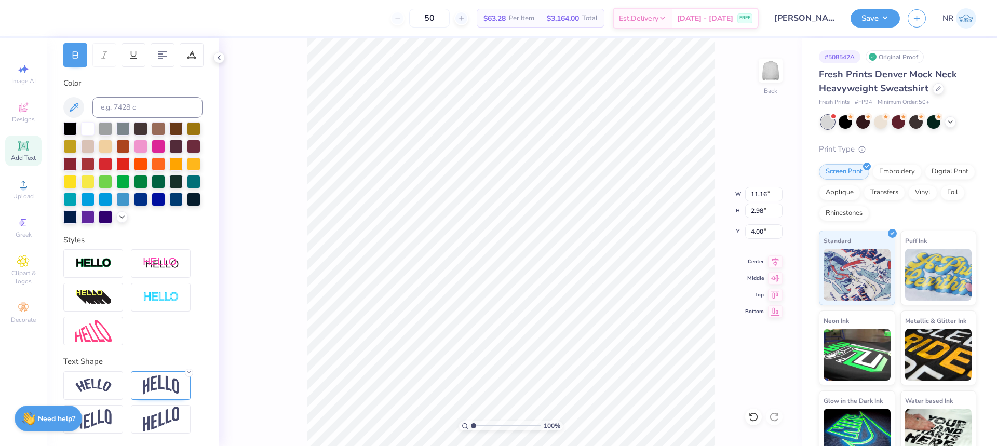
type input "3.92"
click at [77, 209] on div at bounding box center [70, 216] width 14 height 14
type input "3.00"
click at [100, 261] on img at bounding box center [93, 264] width 36 height 12
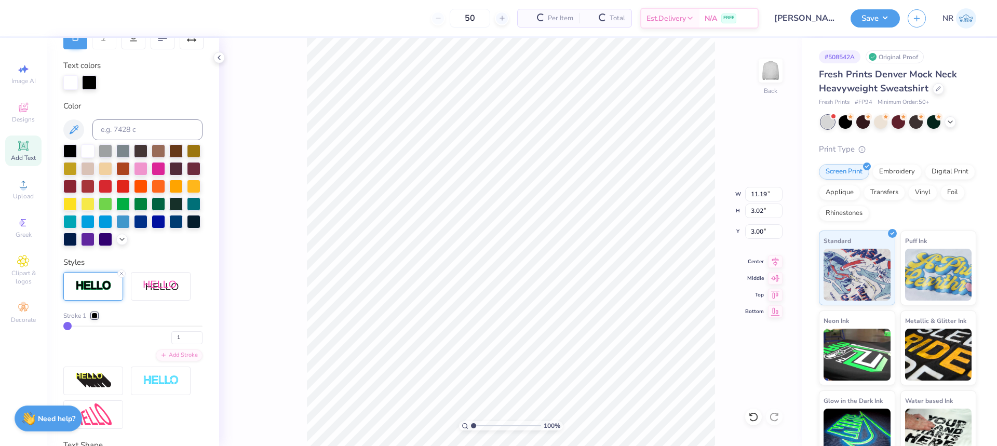
type input "11.19"
type input "3.02"
type input "2.98"
click at [95, 319] on div at bounding box center [94, 316] width 6 height 6
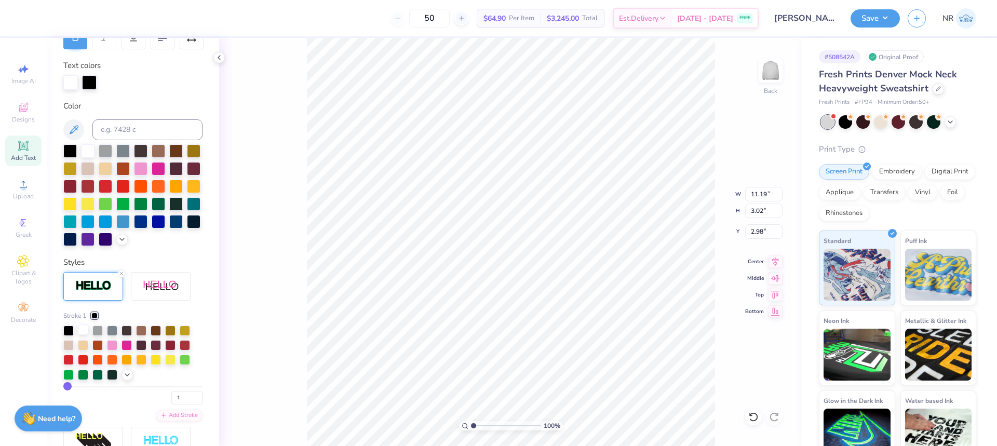
click at [85, 335] on div at bounding box center [83, 330] width 10 height 10
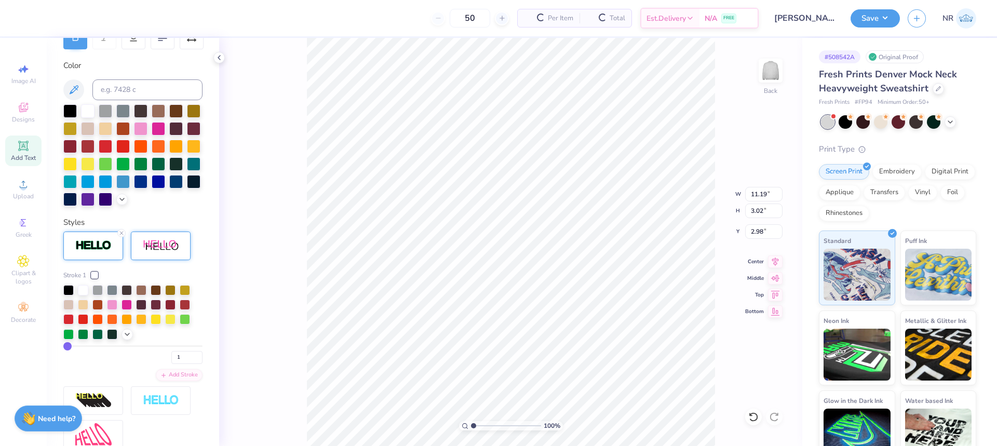
click at [158, 260] on div at bounding box center [161, 246] width 60 height 29
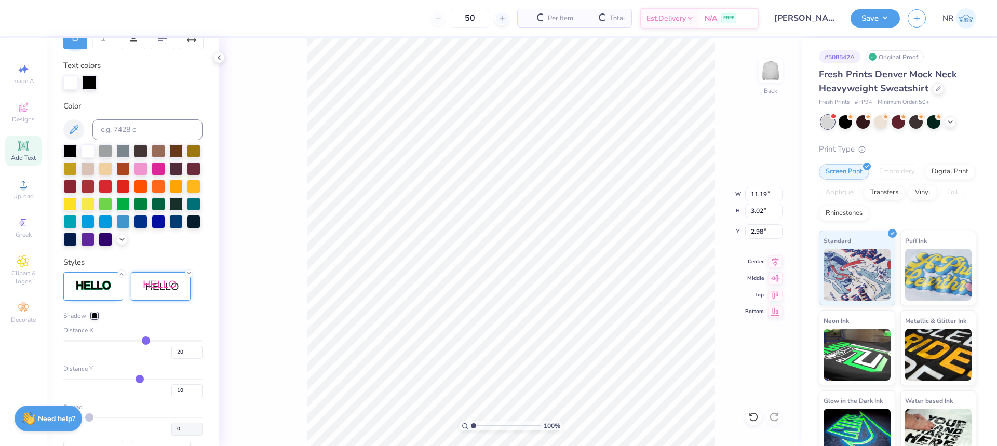
type input "13.41"
type input "3.30"
click at [185, 278] on div at bounding box center [189, 274] width 8 height 8
type input "11.19"
type input "3.02"
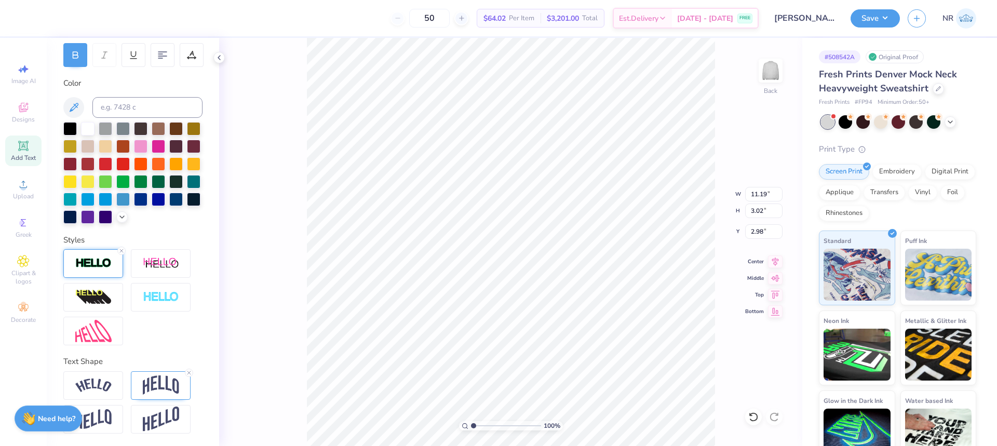
click at [104, 259] on img at bounding box center [93, 264] width 36 height 12
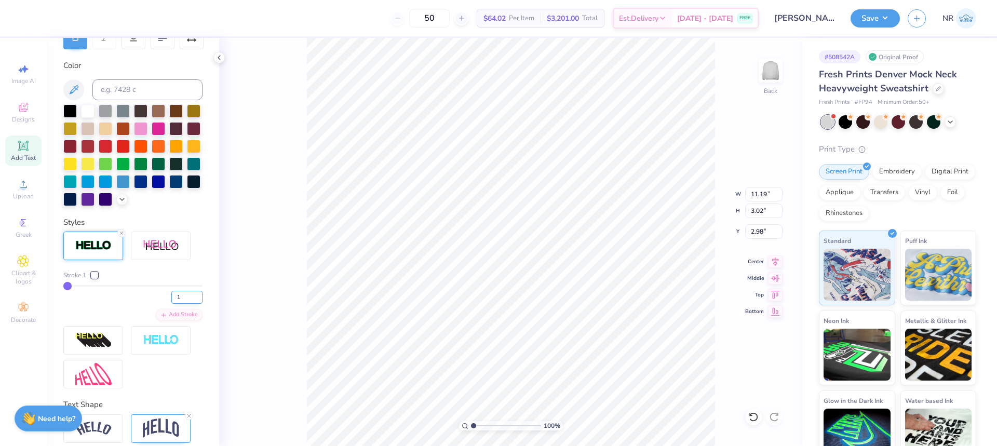
drag, startPoint x: 177, startPoint y: 315, endPoint x: 164, endPoint y: 313, distance: 13.7
click at [171, 304] on input "1" at bounding box center [186, 297] width 31 height 13
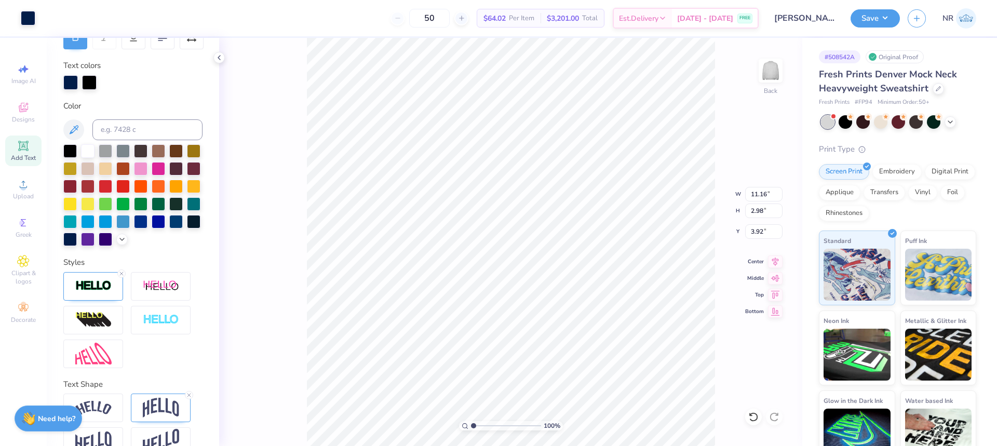
type input "11.19"
type input "3.02"
type input "2.98"
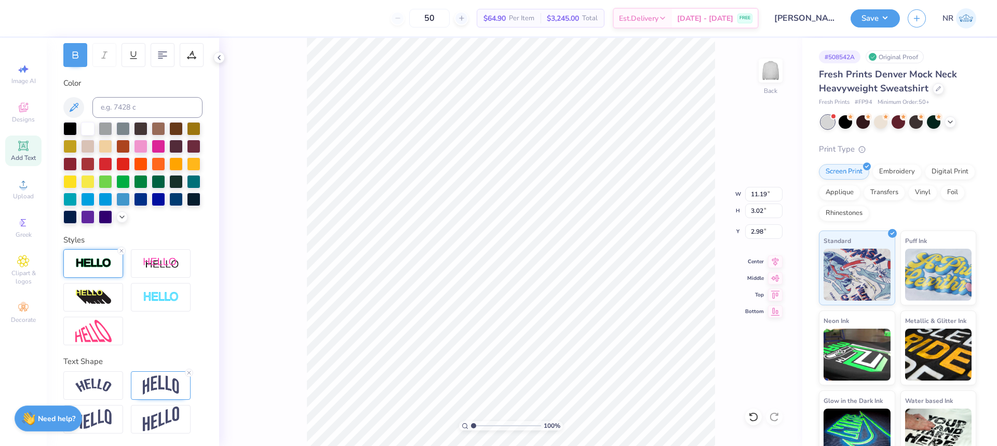
click at [87, 265] on img at bounding box center [93, 264] width 36 height 12
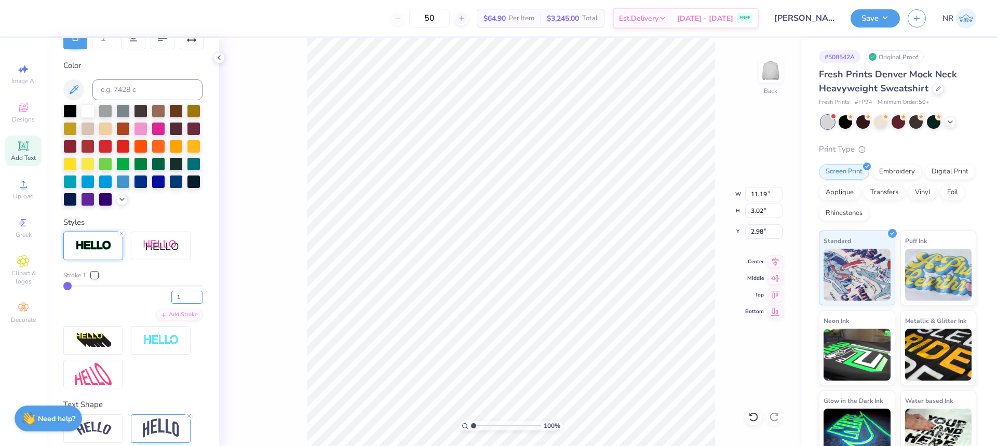
drag, startPoint x: 176, startPoint y: 314, endPoint x: 152, endPoint y: 308, distance: 24.4
click at [153, 304] on div "1" at bounding box center [132, 294] width 139 height 19
type input "5"
type input "11.32"
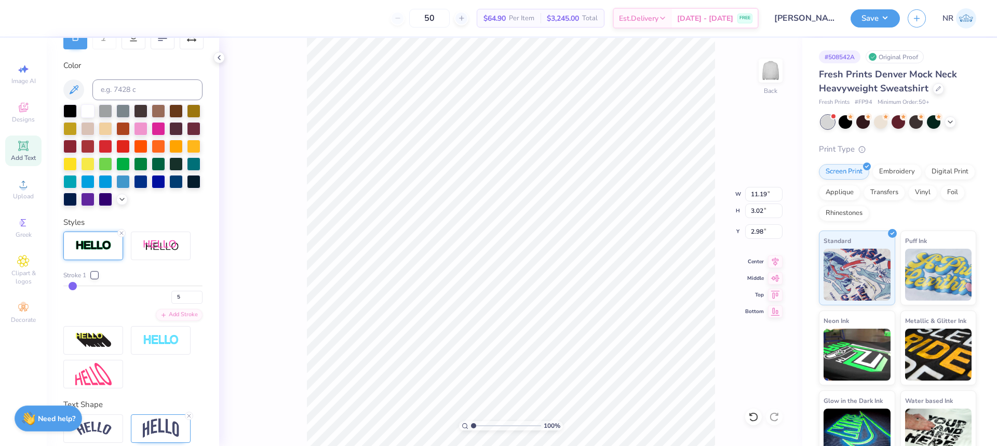
type input "3.14"
type input "2.92"
drag, startPoint x: 474, startPoint y: 424, endPoint x: 481, endPoint y: 421, distance: 8.1
click at [481, 421] on input "range" at bounding box center [506, 425] width 70 height 9
type input "2.15"
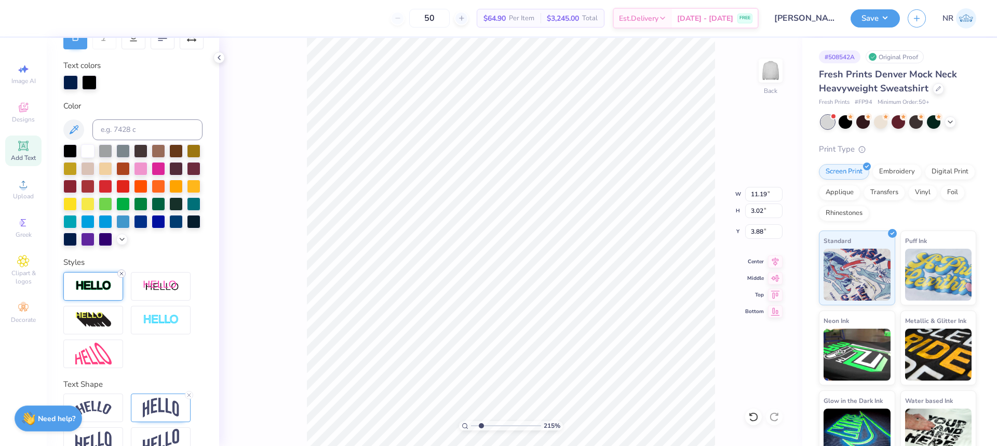
click at [121, 275] on line at bounding box center [121, 273] width 3 height 3
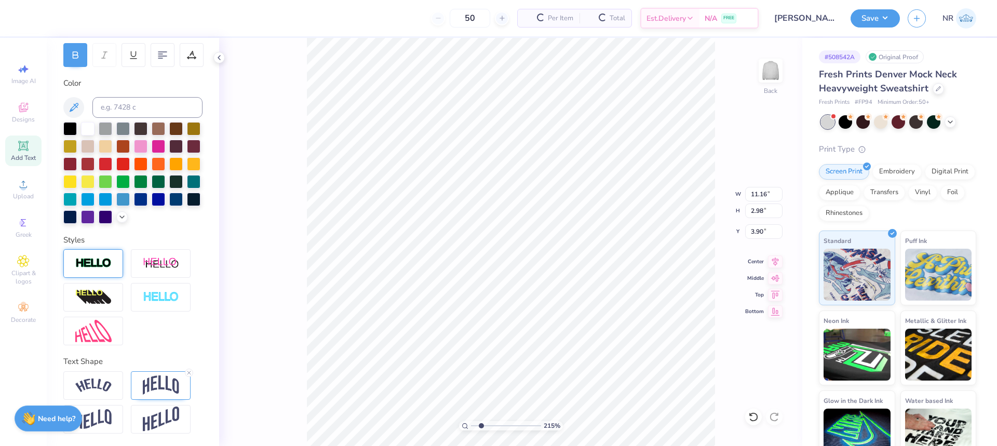
type input "11.16"
type input "2.98"
type input "3.90"
type input "3.00"
drag, startPoint x: 475, startPoint y: 425, endPoint x: 456, endPoint y: 421, distance: 19.2
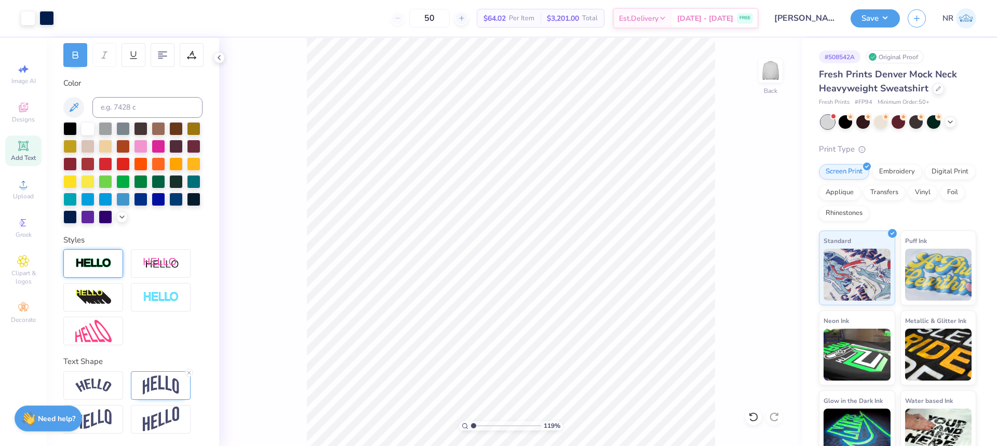
click at [471, 421] on input "range" at bounding box center [506, 425] width 70 height 9
drag, startPoint x: 475, startPoint y: 426, endPoint x: 482, endPoint y: 422, distance: 9.1
click at [482, 424] on input "range" at bounding box center [506, 425] width 70 height 9
type input "2.3"
click at [753, 421] on icon at bounding box center [753, 416] width 9 height 9
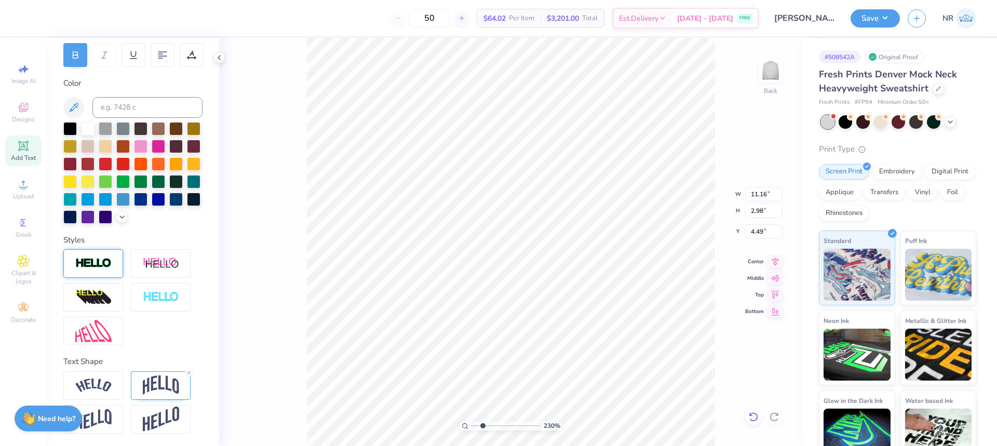
type input "3.00"
type input "4.09"
type input "11.32"
type input "3.14"
type input "2.92"
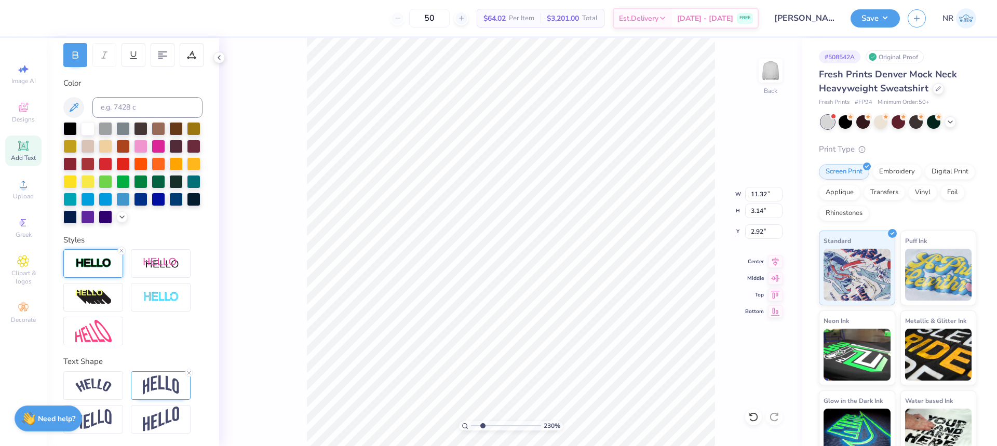
click at [91, 263] on img at bounding box center [93, 264] width 36 height 12
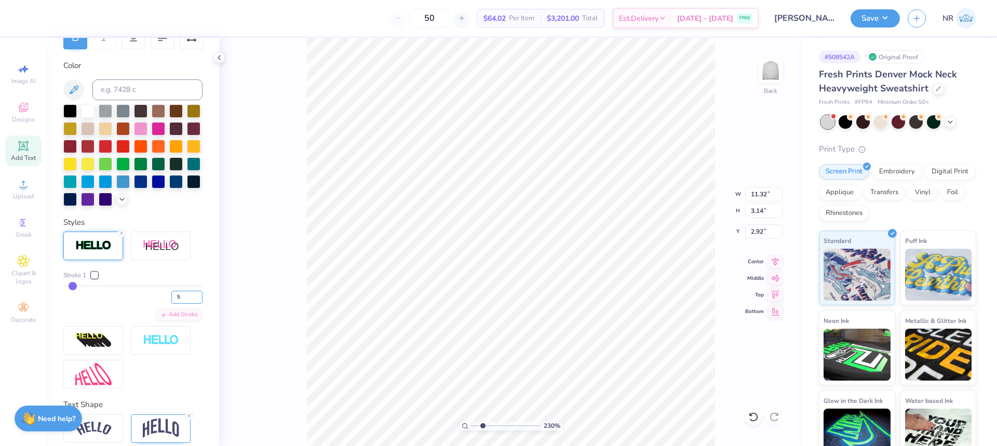
drag, startPoint x: 177, startPoint y: 312, endPoint x: 153, endPoint y: 310, distance: 23.4
click at [154, 304] on div "5" at bounding box center [132, 294] width 139 height 19
type input "7"
type input "11.38"
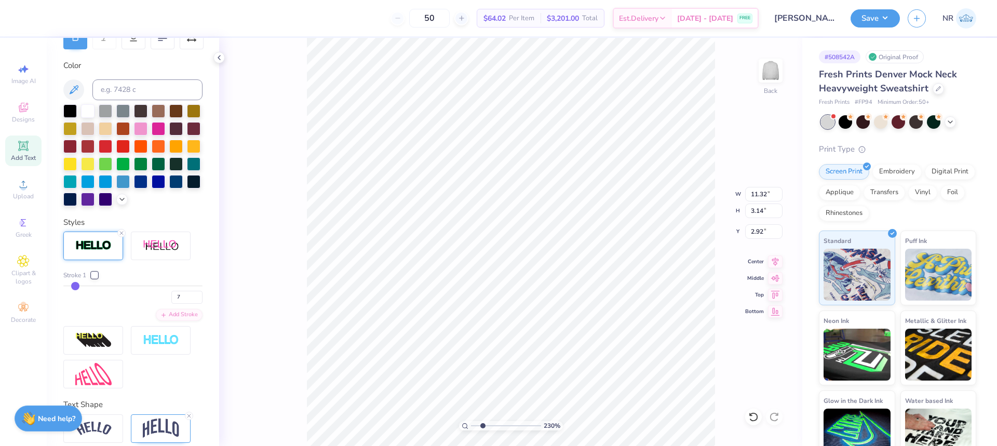
type input "3.21"
type input "2.89"
drag, startPoint x: 175, startPoint y: 312, endPoint x: 160, endPoint y: 310, distance: 15.1
click at [160, 304] on div "7" at bounding box center [132, 294] width 139 height 19
type input "6"
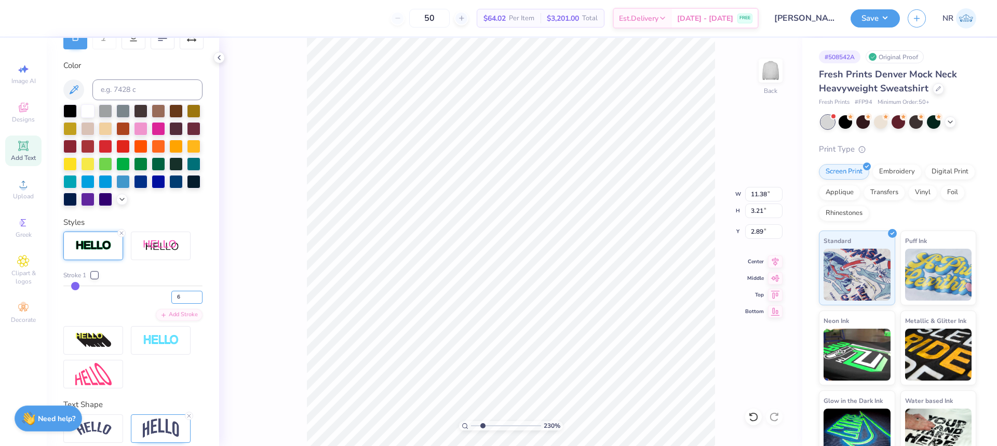
type input "6"
type input "11.35"
type input "3.17"
type input "2.90"
drag, startPoint x: 177, startPoint y: 316, endPoint x: 168, endPoint y: 313, distance: 9.4
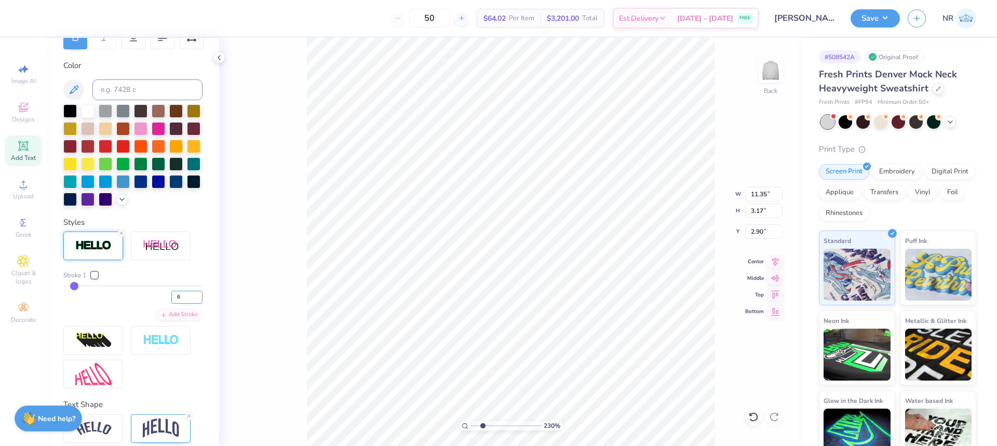
click at [171, 304] on input "6" at bounding box center [186, 297] width 31 height 13
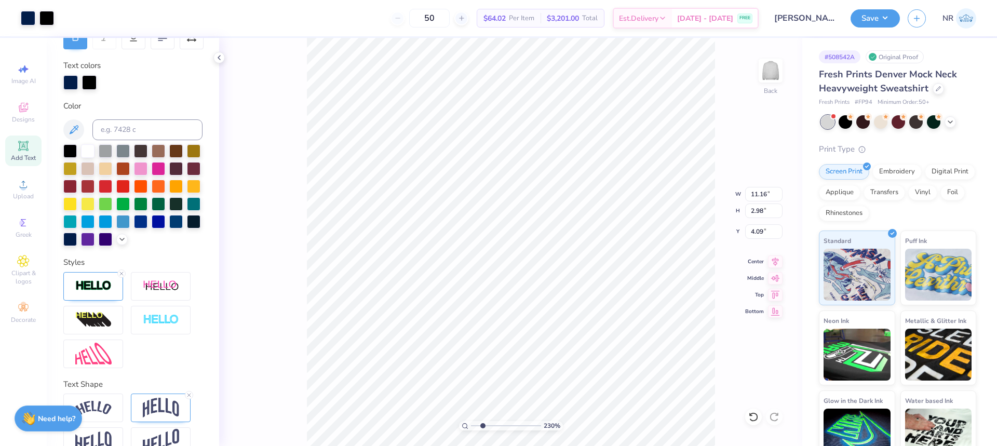
type input "11.19"
type input "3.02"
type input "3.00"
click at [122, 275] on line at bounding box center [121, 273] width 3 height 3
type input "11.16"
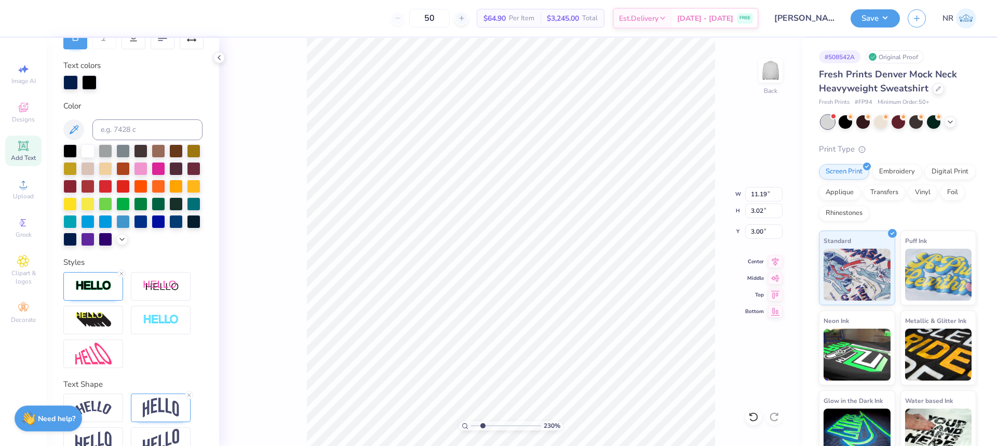
type input "2.98"
type input "3.02"
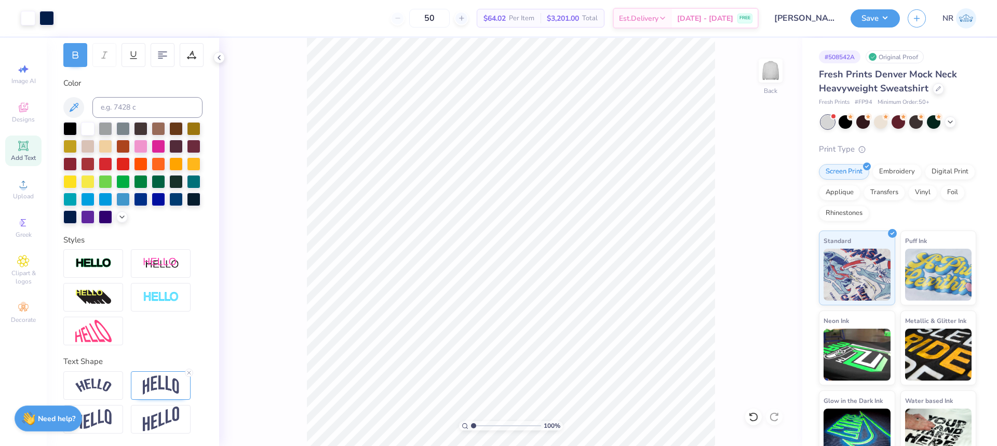
drag, startPoint x: 481, startPoint y: 426, endPoint x: 455, endPoint y: 416, distance: 28.0
type input "1"
click at [471, 421] on input "range" at bounding box center [506, 425] width 70 height 9
click at [540, 329] on li "Group" at bounding box center [557, 332] width 82 height 20
click at [754, 233] on input "2.90" at bounding box center [763, 231] width 37 height 15
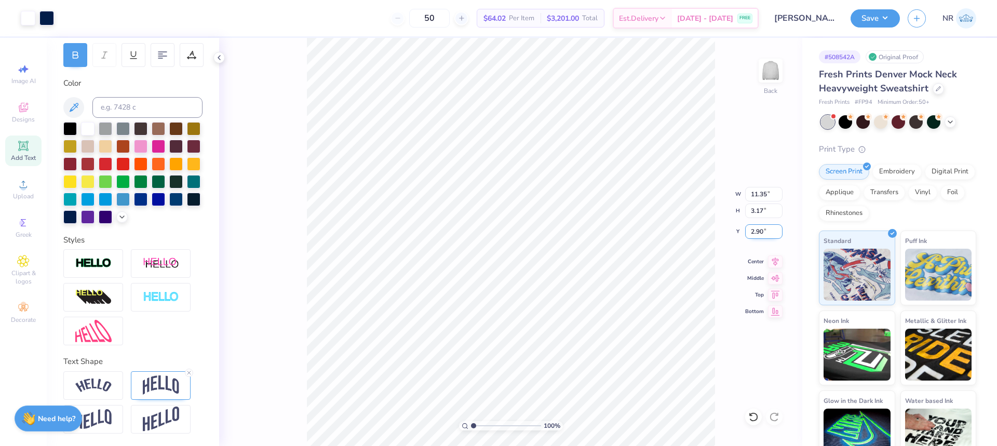
click at [754, 233] on input "2.90" at bounding box center [763, 231] width 37 height 15
type input "3.00"
click at [758, 196] on input "11.35" at bounding box center [763, 194] width 37 height 15
type input "1"
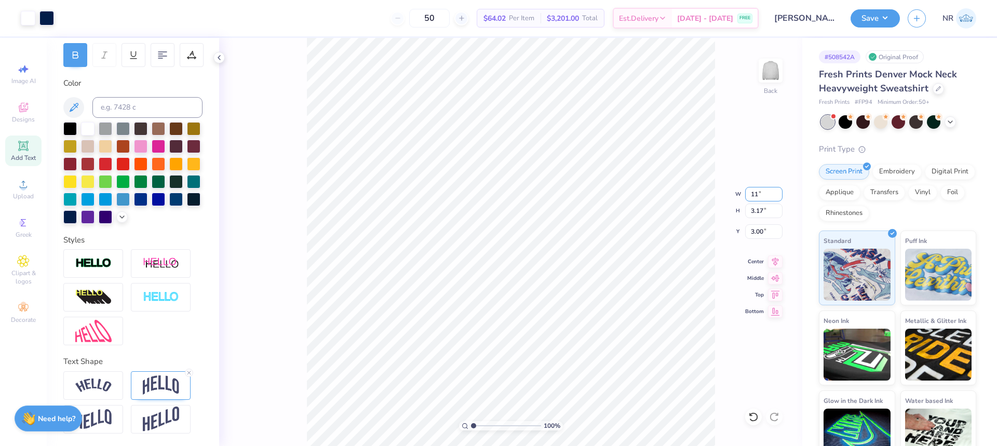
type input "11.00"
type input "3.08"
type input "3.05"
click at [758, 232] on input "3.05" at bounding box center [763, 231] width 37 height 15
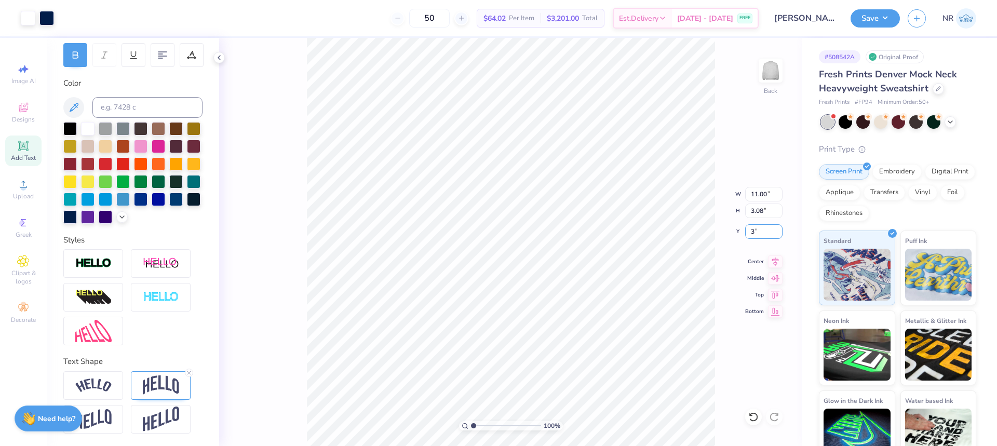
type input "3.00"
drag, startPoint x: 473, startPoint y: 425, endPoint x: 489, endPoint y: 419, distance: 17.5
click at [489, 421] on input "range" at bounding box center [506, 425] width 70 height 9
drag, startPoint x: 485, startPoint y: 425, endPoint x: 452, endPoint y: 418, distance: 33.6
type input "1"
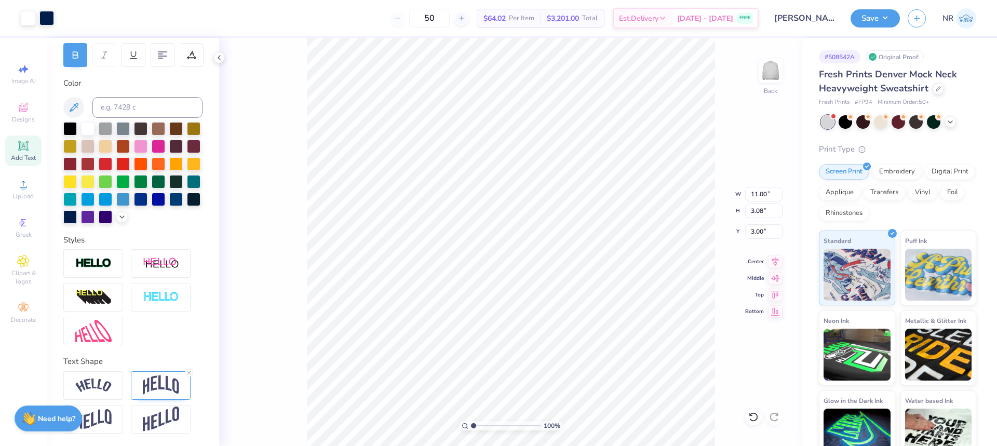
click at [471, 421] on input "range" at bounding box center [506, 425] width 70 height 9
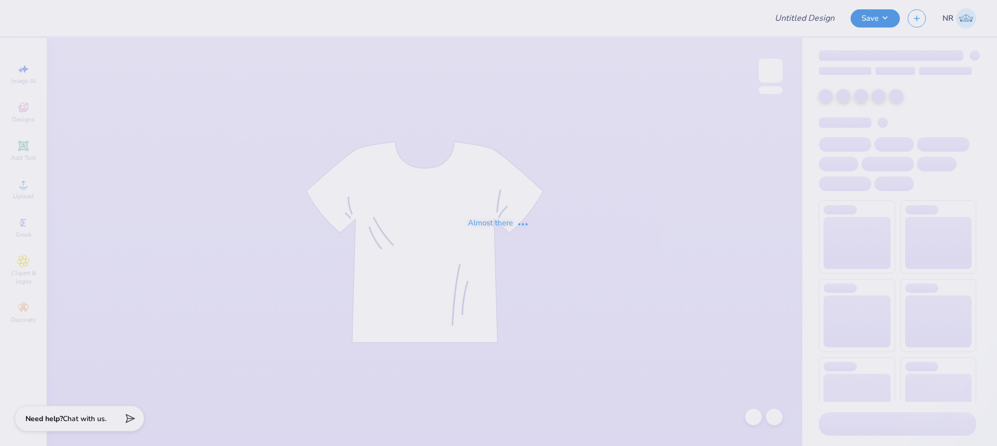
type input "cheetah design"
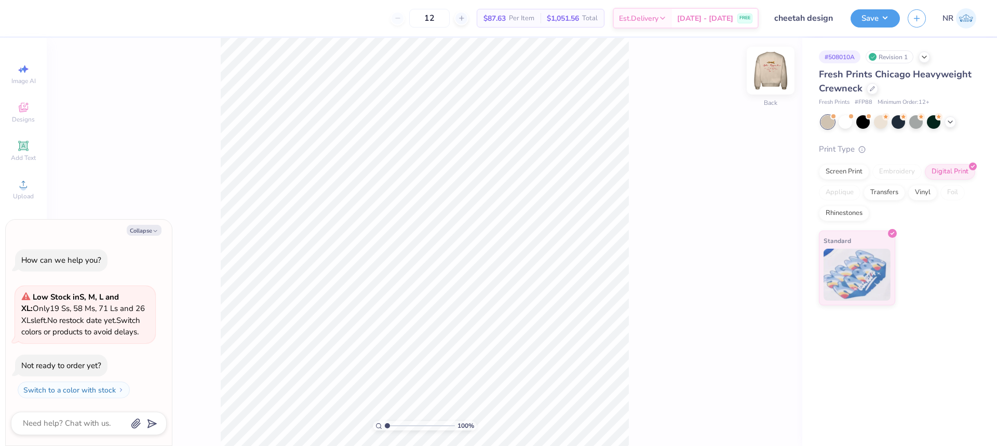
click at [775, 73] on img at bounding box center [771, 71] width 42 height 42
type textarea "x"
drag, startPoint x: 388, startPoint y: 426, endPoint x: 412, endPoint y: 417, distance: 25.7
click at [412, 421] on input "range" at bounding box center [420, 425] width 70 height 9
drag, startPoint x: 412, startPoint y: 425, endPoint x: 395, endPoint y: 422, distance: 17.0
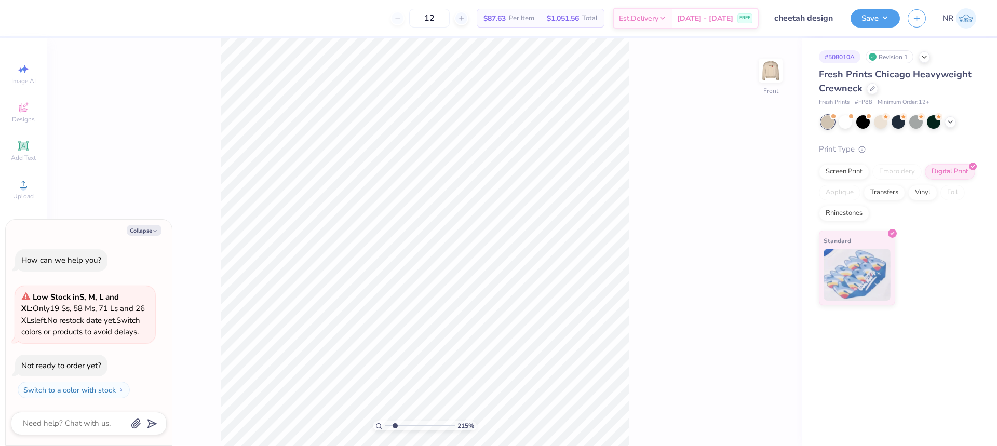
type input "2.15"
click at [395, 422] on input "range" at bounding box center [420, 425] width 70 height 9
type textarea "x"
drag, startPoint x: 393, startPoint y: 426, endPoint x: 383, endPoint y: 421, distance: 11.4
type input "1"
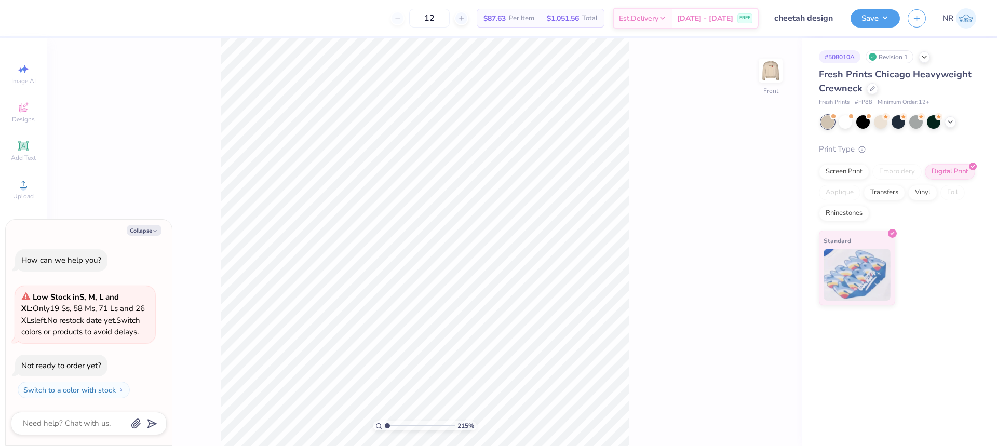
click at [385, 423] on input "range" at bounding box center [420, 425] width 70 height 9
type textarea "x"
drag, startPoint x: 388, startPoint y: 426, endPoint x: 490, endPoint y: 416, distance: 102.7
type input "10"
click at [451, 421] on input "range" at bounding box center [418, 425] width 66 height 9
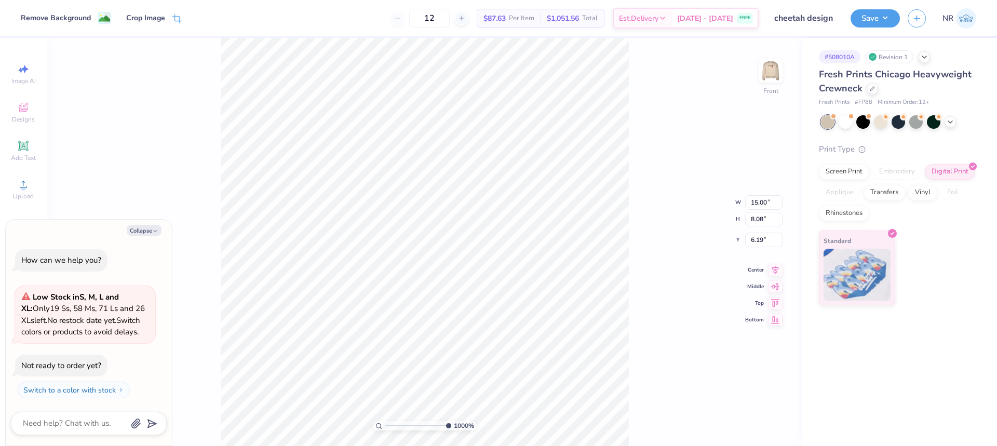
type textarea "x"
drag, startPoint x: 441, startPoint y: 425, endPoint x: 379, endPoint y: 421, distance: 62.5
click at [385, 421] on input "range" at bounding box center [420, 425] width 70 height 9
drag, startPoint x: 390, startPoint y: 427, endPoint x: 429, endPoint y: 423, distance: 39.7
click at [429, 423] on input "range" at bounding box center [420, 425] width 70 height 9
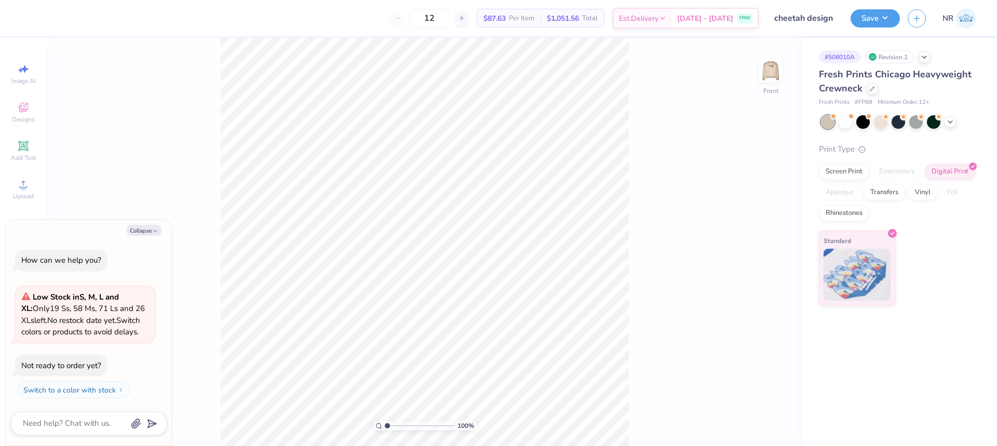
drag, startPoint x: 427, startPoint y: 427, endPoint x: 382, endPoint y: 421, distance: 45.6
type input "1"
click at [385, 428] on input "range" at bounding box center [420, 425] width 70 height 9
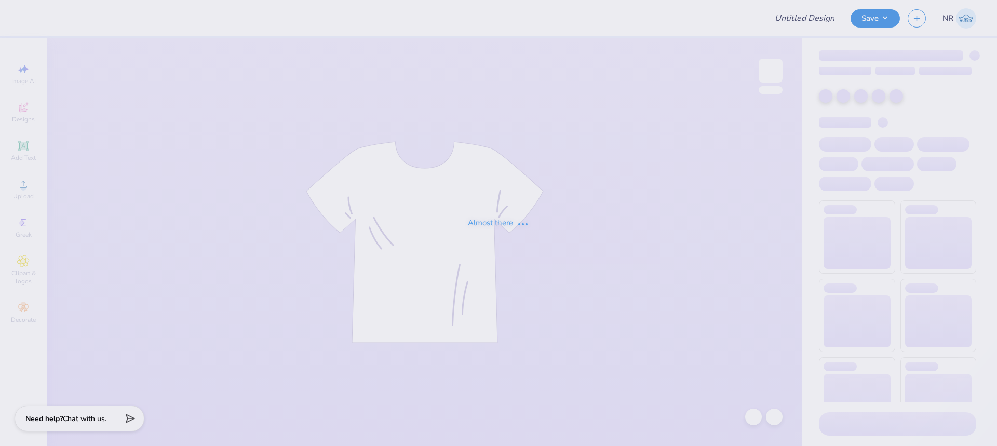
type input "hoodie kkg"
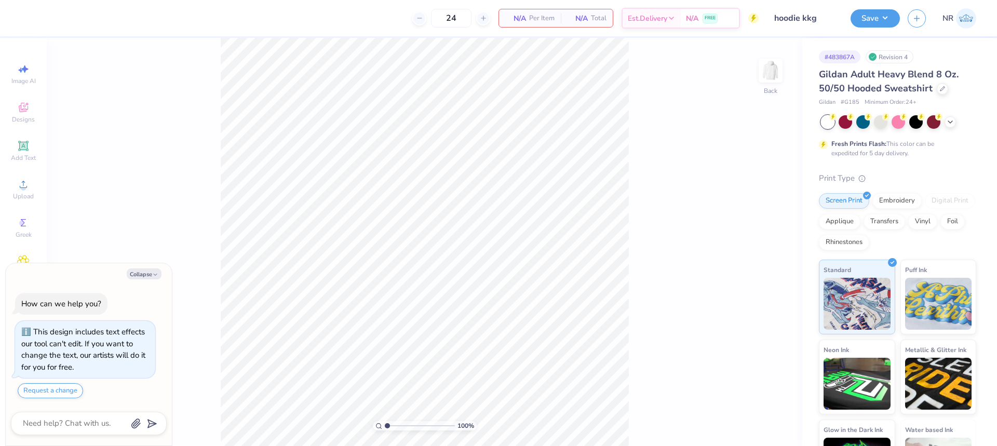
type textarea "x"
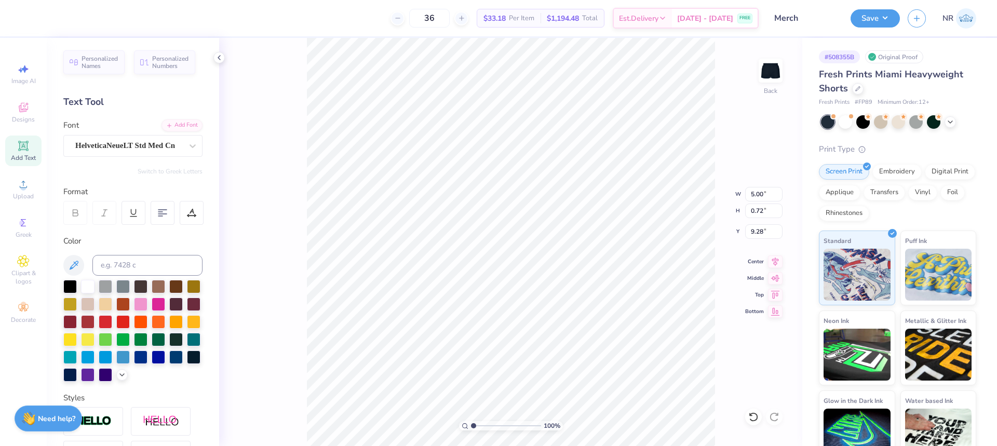
click at [305, 18] on div "36 $33.18 Per Item $1,194.48 Total Est. Delivery [DATE] - [DATE] FREE" at bounding box center [394, 18] width 730 height 36
click at [889, 20] on button "Save" at bounding box center [875, 17] width 49 height 18
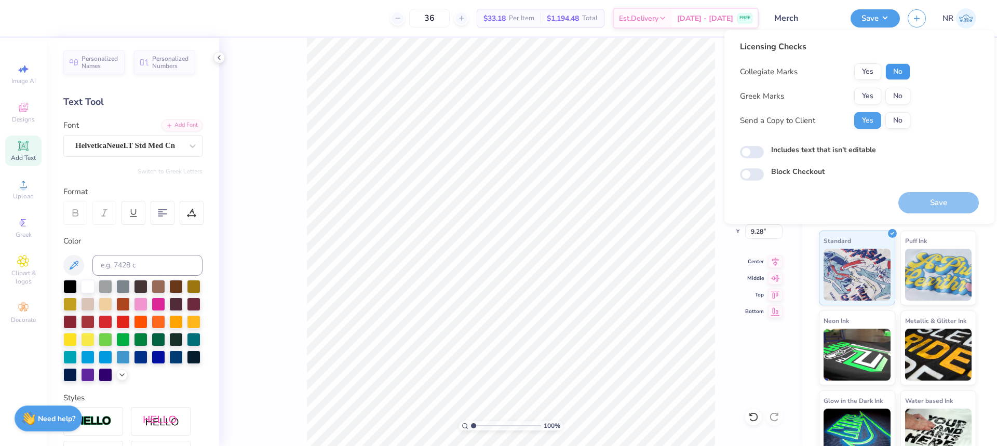
click at [894, 73] on button "No" at bounding box center [897, 71] width 25 height 17
click at [893, 93] on button "No" at bounding box center [897, 96] width 25 height 17
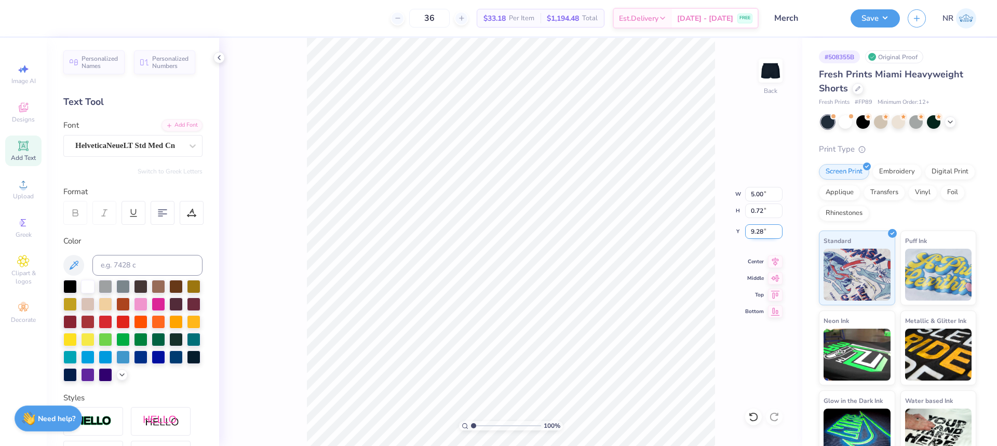
click at [752, 231] on input "9.28" at bounding box center [763, 231] width 37 height 15
type input "9.00"
click at [757, 191] on input "5.00" at bounding box center [763, 194] width 37 height 15
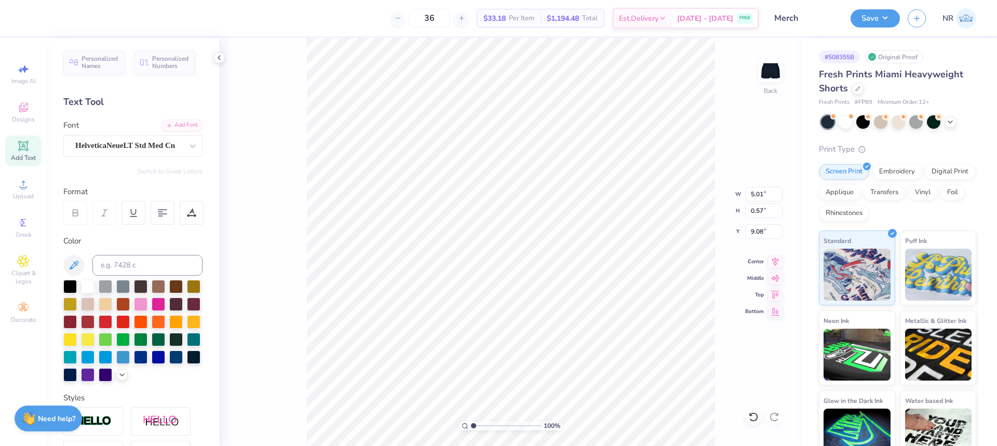
type input "5.01"
type input "0.57"
type input "9.08"
drag, startPoint x: 475, startPoint y: 426, endPoint x: 482, endPoint y: 419, distance: 9.9
click at [482, 421] on input "range" at bounding box center [506, 425] width 70 height 9
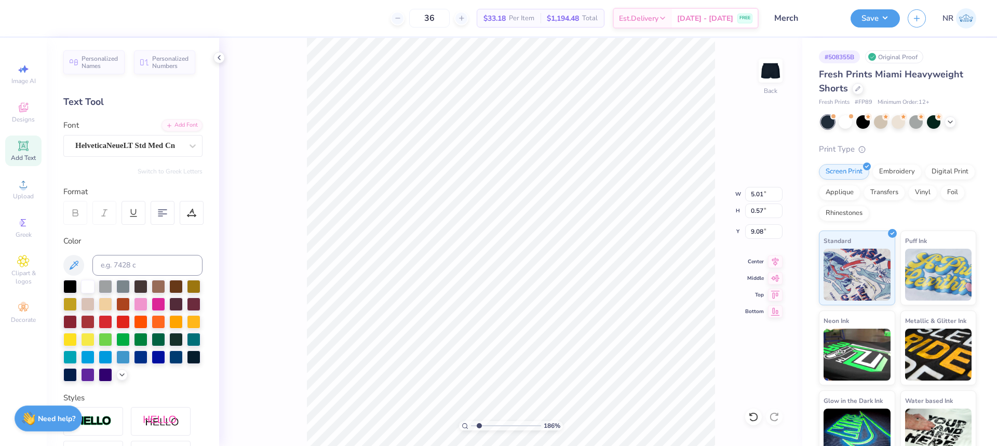
click at [479, 425] on input "range" at bounding box center [506, 425] width 70 height 9
drag, startPoint x: 478, startPoint y: 424, endPoint x: 473, endPoint y: 421, distance: 5.6
type input "1"
click at [473, 421] on input "range" at bounding box center [506, 425] width 70 height 9
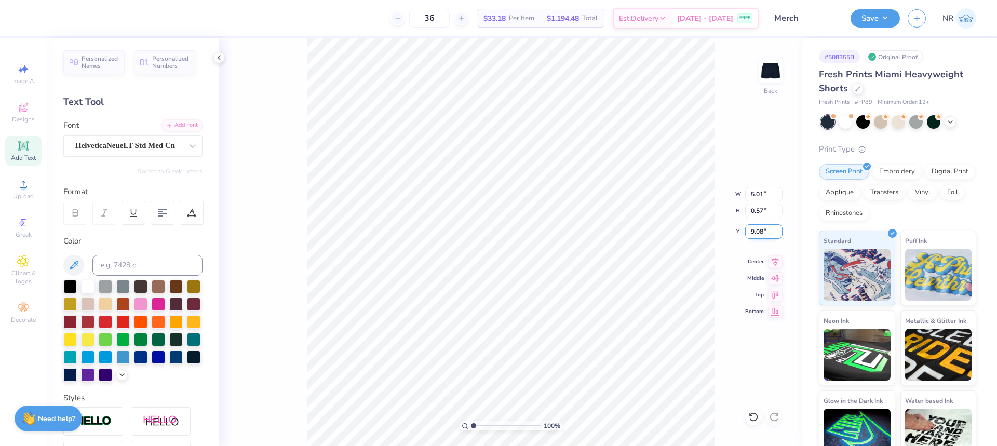
click at [755, 232] on input "9.08" at bounding box center [763, 231] width 37 height 15
type input "9.00"
type input "5.00"
type input "0.53"
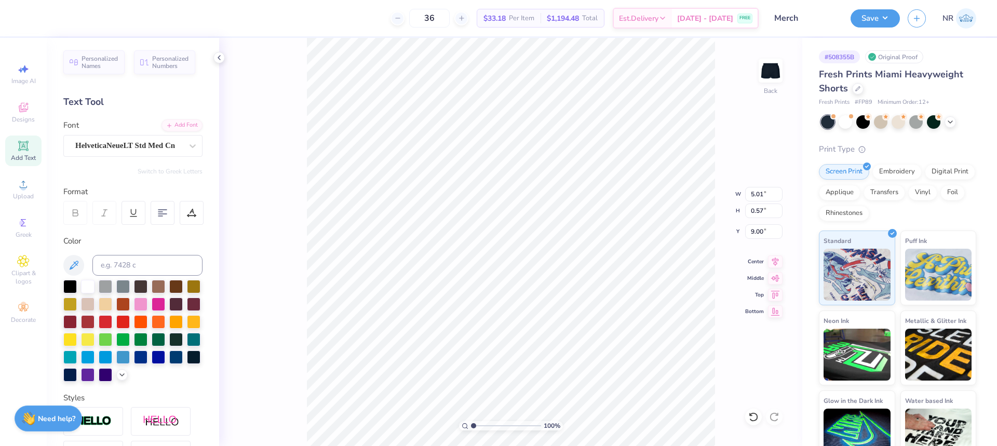
type input "9.01"
click at [761, 196] on input "5.00" at bounding box center [763, 194] width 37 height 15
click at [759, 234] on input "9.01" at bounding box center [763, 231] width 37 height 15
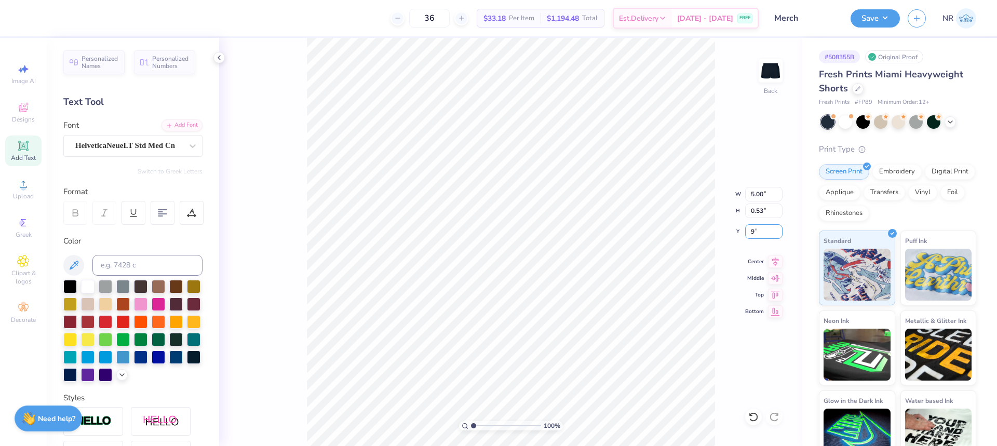
type input "9.00"
click at [882, 21] on button "Save" at bounding box center [875, 17] width 49 height 18
click at [882, 18] on button "Save" at bounding box center [875, 17] width 49 height 18
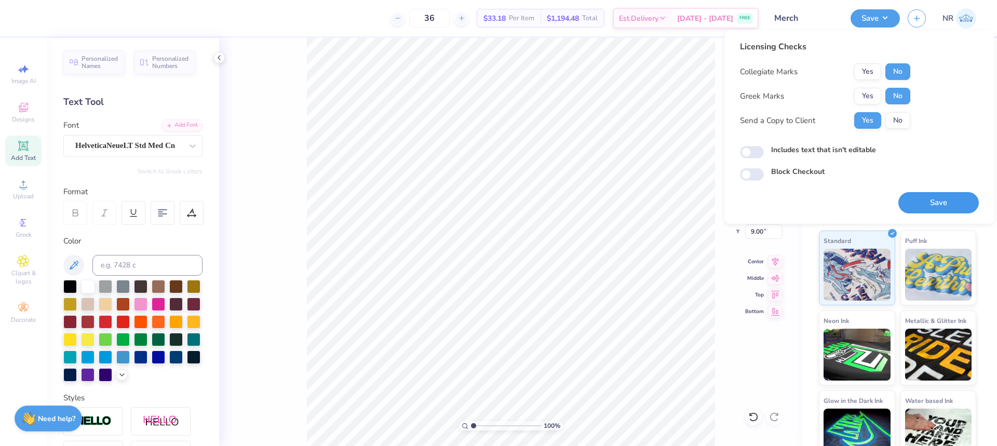
click at [942, 208] on button "Save" at bounding box center [938, 202] width 80 height 21
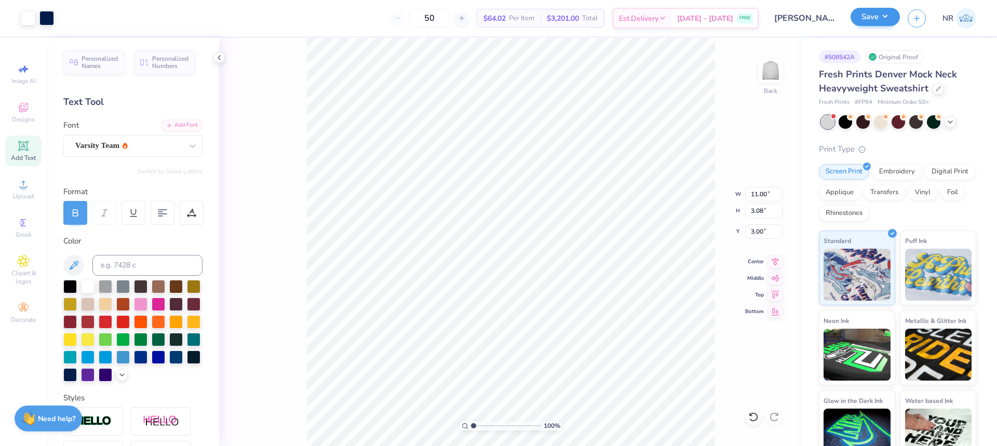
scroll to position [176, 0]
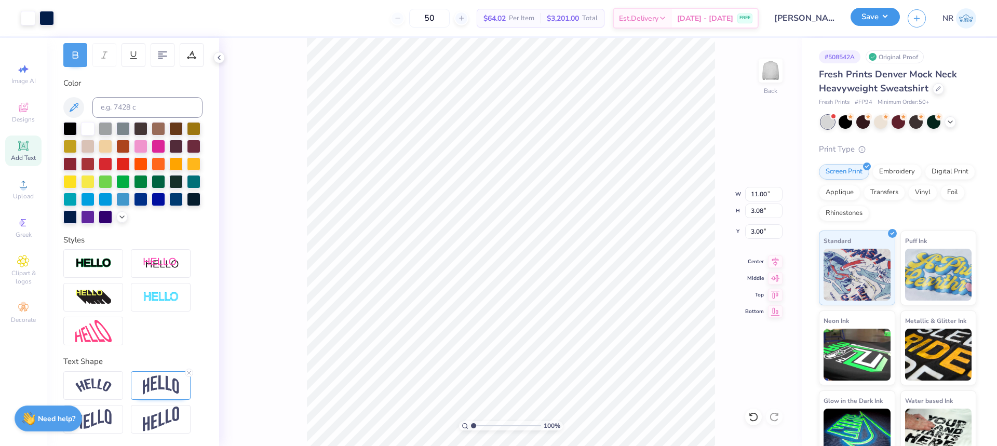
click at [869, 21] on button "Save" at bounding box center [875, 17] width 49 height 18
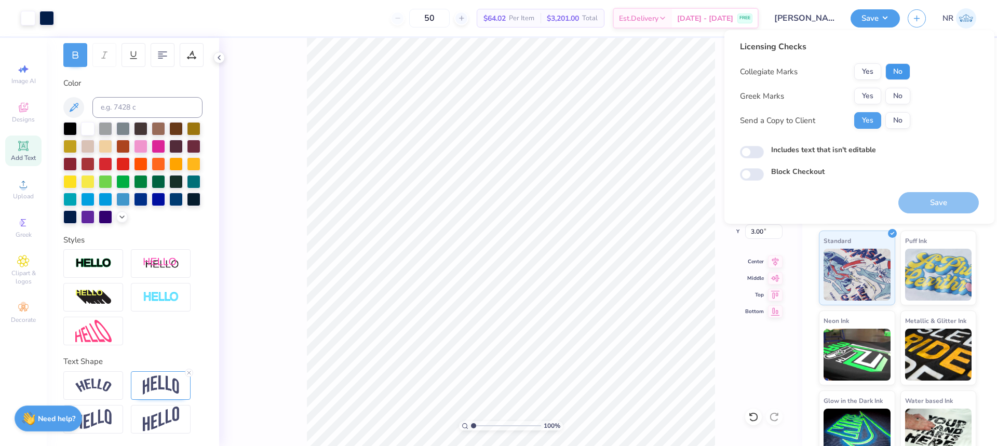
click at [895, 72] on button "No" at bounding box center [897, 71] width 25 height 17
click at [868, 91] on button "Yes" at bounding box center [867, 96] width 27 height 17
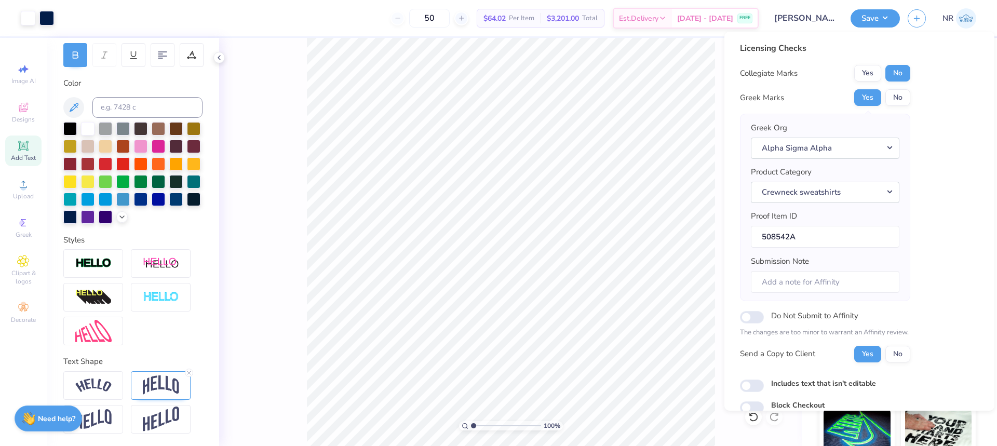
scroll to position [46, 0]
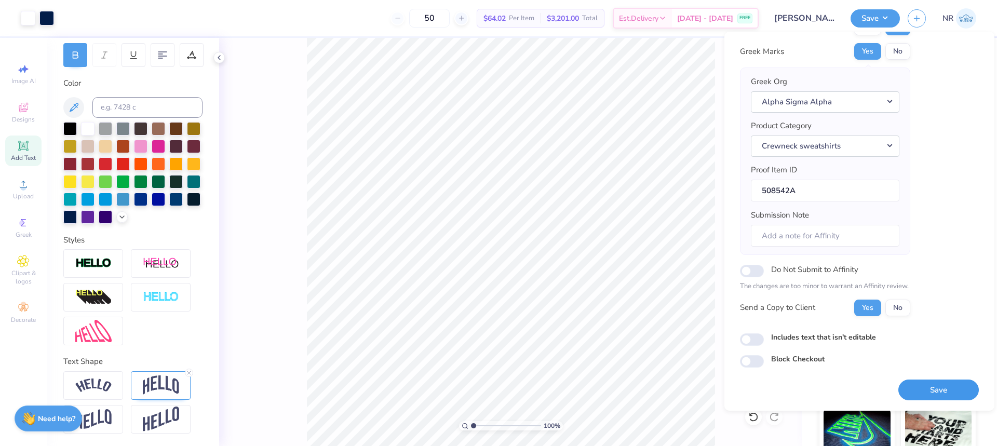
click at [944, 388] on button "Save" at bounding box center [938, 390] width 80 height 21
click at [314, 14] on div "50 $64.02 Per Item $3,201.00 Total Est. Delivery [DATE] - [DATE] FREE" at bounding box center [410, 18] width 697 height 36
